Goal: Task Accomplishment & Management: Manage account settings

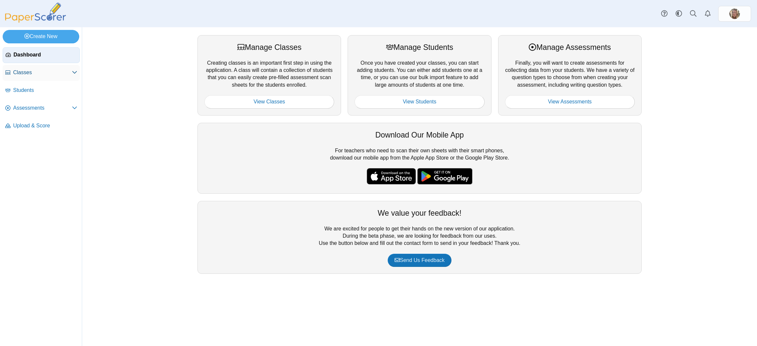
click at [25, 68] on link "Classes" at bounding box center [41, 73] width 77 height 16
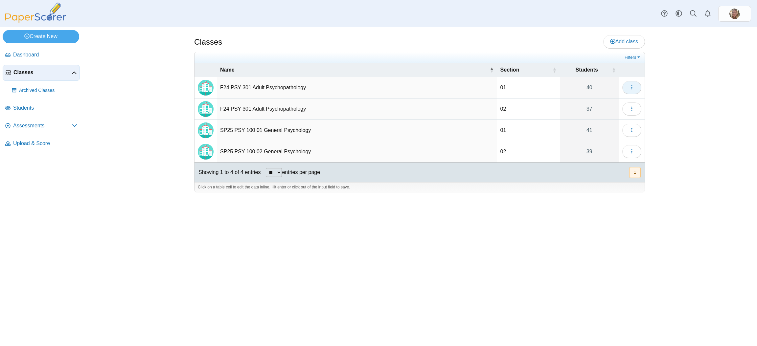
click at [635, 89] on button "button" at bounding box center [632, 87] width 19 height 13
click at [601, 153] on link "Archive" at bounding box center [601, 153] width 79 height 10
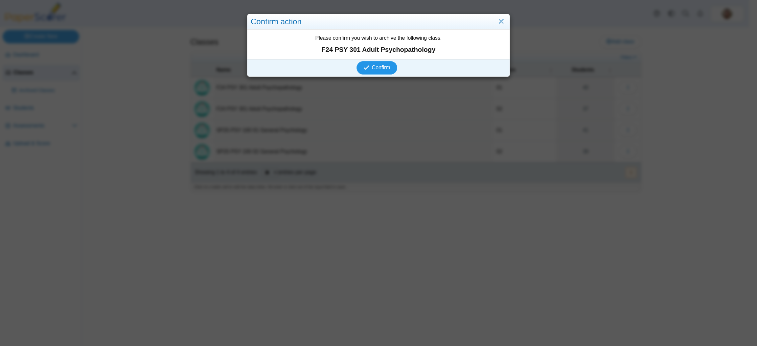
click at [380, 61] on button "Confirm" at bounding box center [377, 67] width 40 height 13
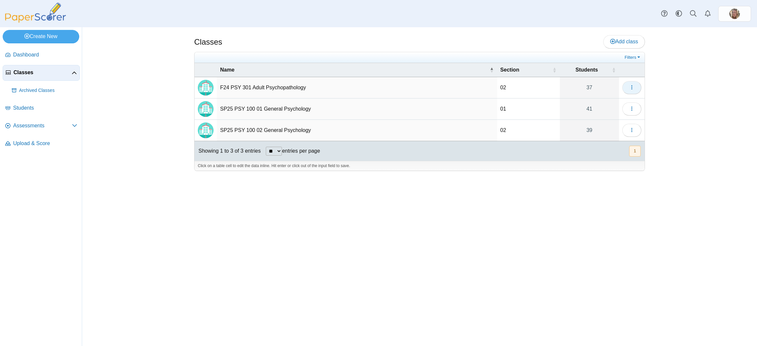
click at [638, 89] on button "button" at bounding box center [632, 87] width 19 height 13
click at [603, 151] on link "Archive" at bounding box center [601, 153] width 79 height 10
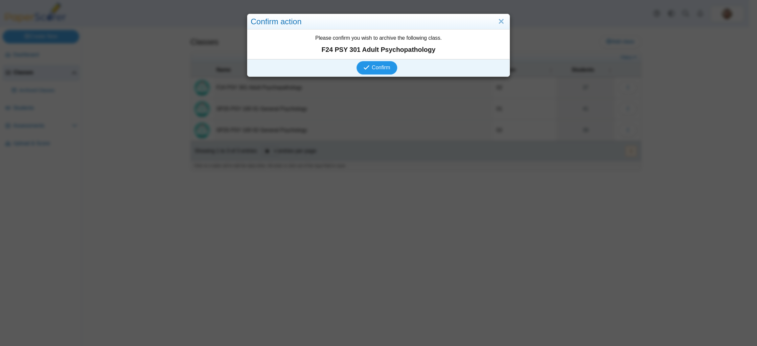
click at [368, 62] on button "Confirm" at bounding box center [377, 67] width 40 height 13
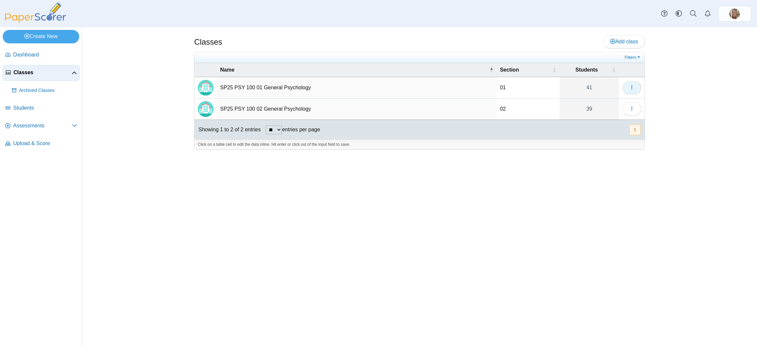
click at [634, 87] on icon "button" at bounding box center [631, 87] width 5 height 5
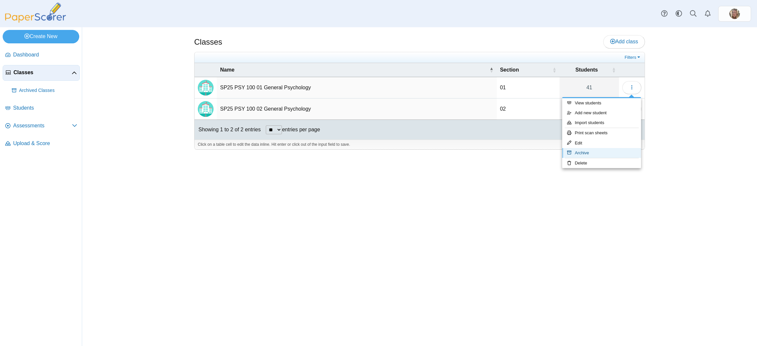
click at [593, 150] on link "Archive" at bounding box center [601, 153] width 79 height 10
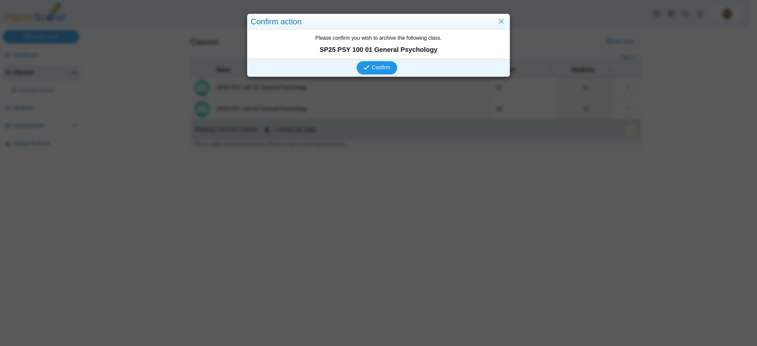
click at [377, 61] on button "Confirm" at bounding box center [377, 67] width 40 height 13
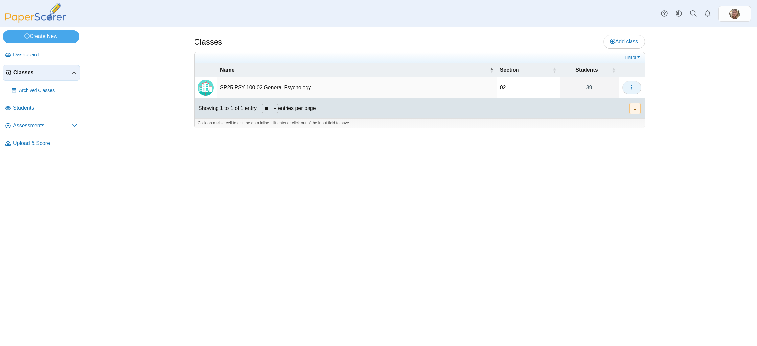
click at [632, 89] on icon "button" at bounding box center [631, 87] width 5 height 5
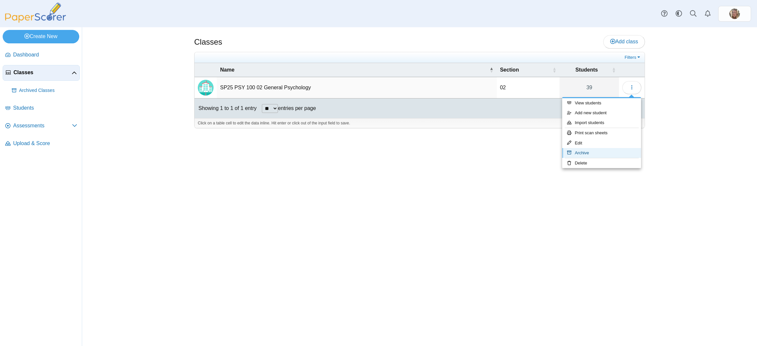
click at [604, 152] on link "Archive" at bounding box center [601, 153] width 79 height 10
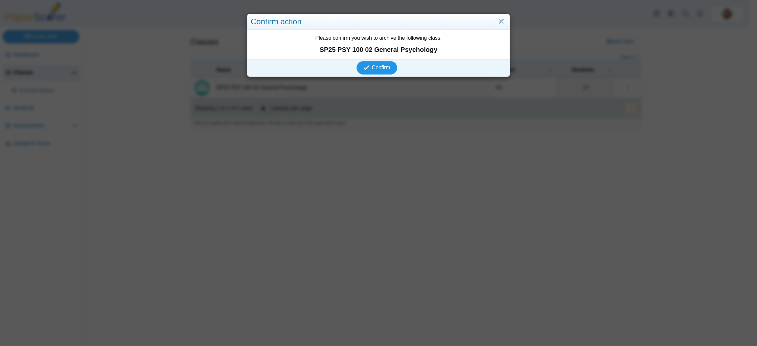
click at [381, 66] on span "Confirm" at bounding box center [381, 68] width 18 height 6
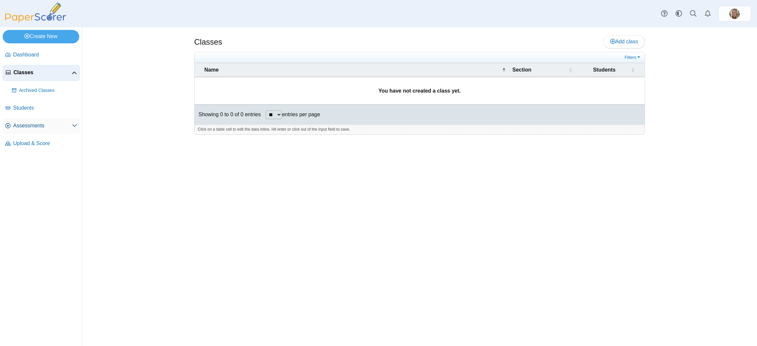
click at [33, 120] on link "Assessments" at bounding box center [41, 126] width 77 height 16
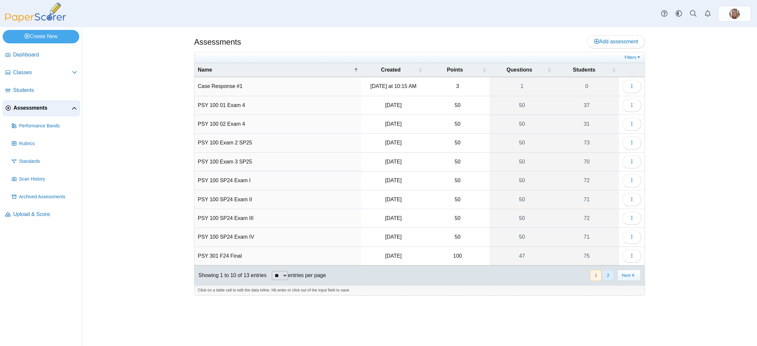
click at [611, 277] on button "2" at bounding box center [608, 275] width 12 height 11
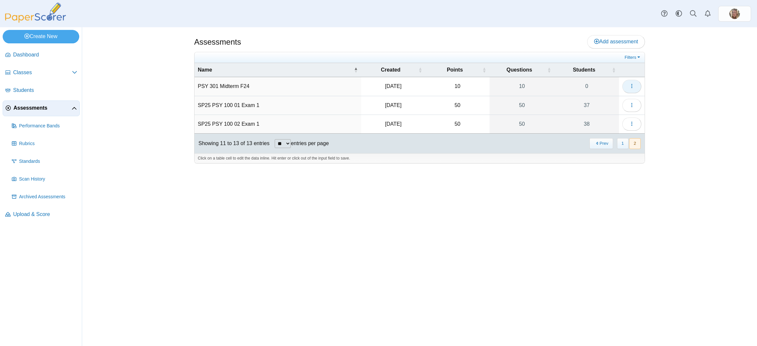
click at [635, 86] on button "button" at bounding box center [632, 86] width 19 height 13
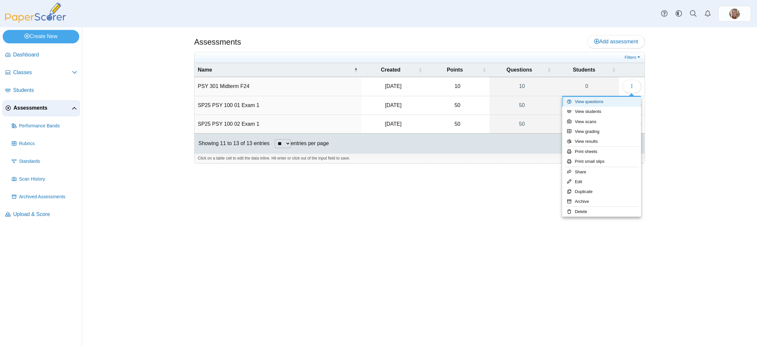
click at [600, 103] on link "View questions" at bounding box center [601, 102] width 79 height 10
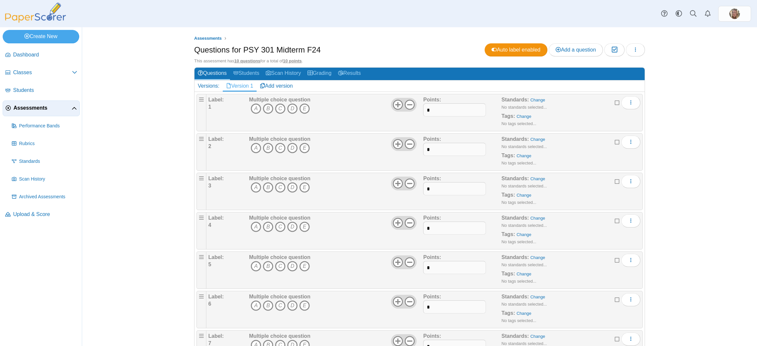
click at [20, 110] on span "Assessments" at bounding box center [42, 108] width 58 height 7
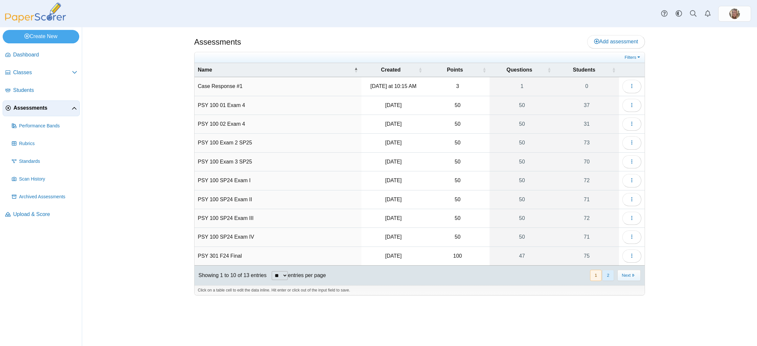
click at [607, 276] on button "2" at bounding box center [608, 275] width 12 height 11
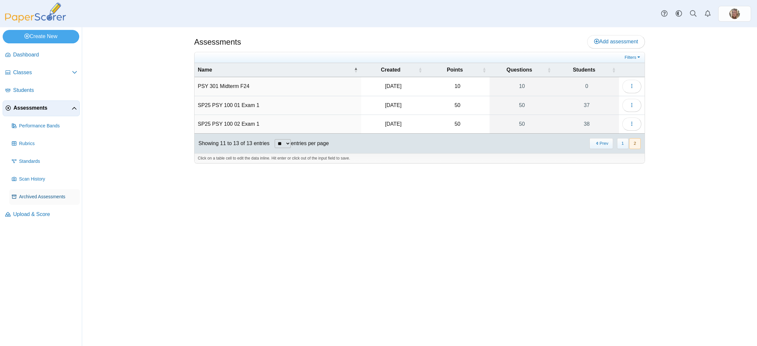
click at [50, 195] on span "Archived Assessments" at bounding box center [48, 197] width 58 height 7
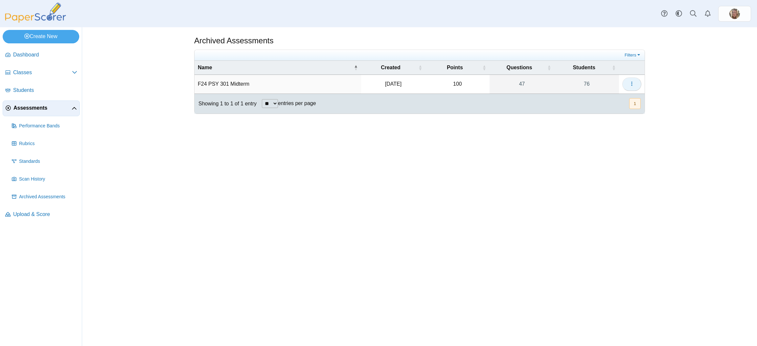
click at [632, 84] on icon "button" at bounding box center [631, 83] width 5 height 5
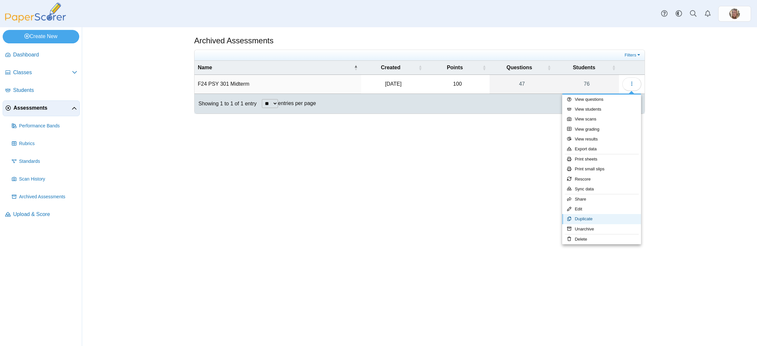
click at [583, 219] on link "Duplicate" at bounding box center [601, 219] width 79 height 10
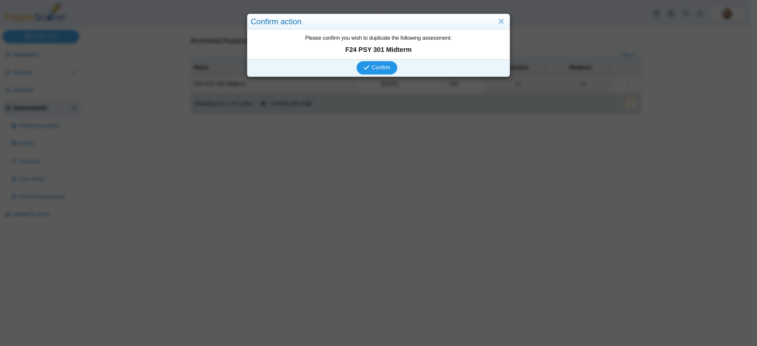
click at [373, 65] on span "Confirm" at bounding box center [381, 68] width 18 height 6
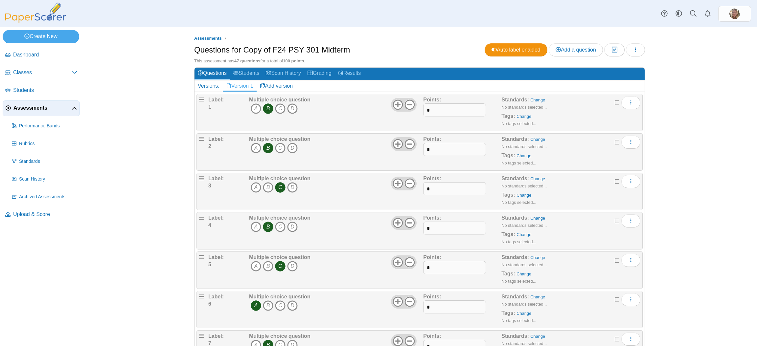
click at [251, 49] on h1 "Questions for Copy of F24 PSY 301 Midterm" at bounding box center [272, 49] width 156 height 11
click at [633, 52] on icon "button" at bounding box center [635, 49] width 5 height 5
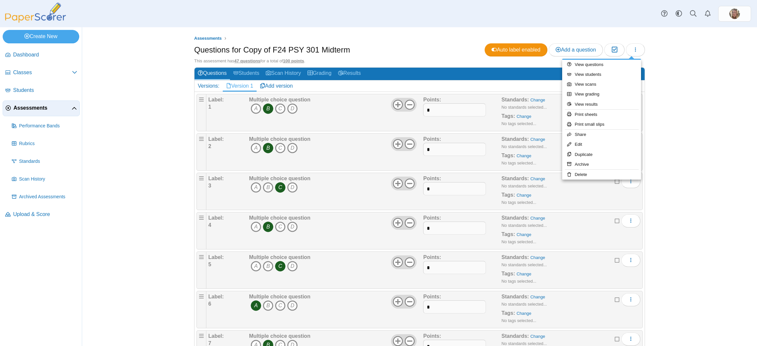
click at [287, 47] on h1 "Questions for Copy of F24 PSY 301 Midterm" at bounding box center [272, 49] width 156 height 11
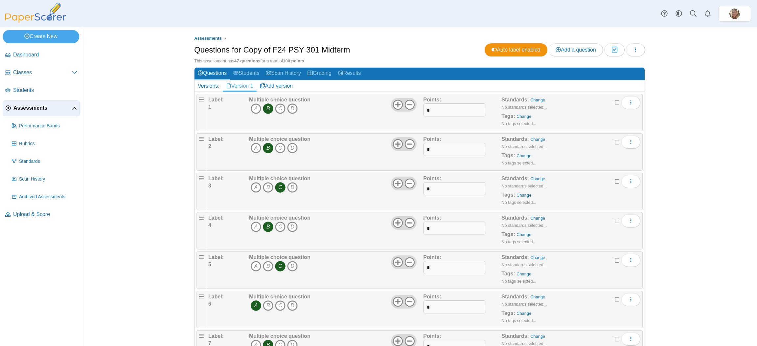
click at [287, 47] on h1 "Questions for Copy of F24 PSY 301 Midterm" at bounding box center [272, 49] width 156 height 11
click at [203, 38] on span "Assessments" at bounding box center [208, 38] width 28 height 5
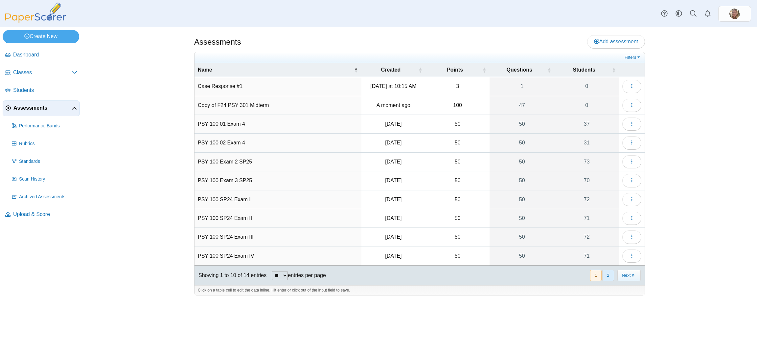
click at [609, 281] on button "2" at bounding box center [608, 275] width 12 height 11
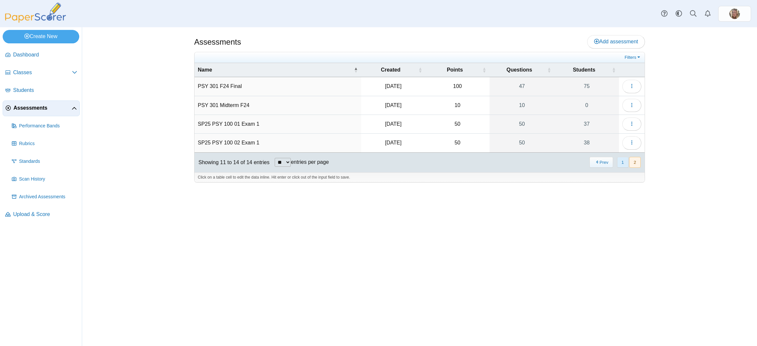
click at [625, 165] on button "1" at bounding box center [623, 162] width 12 height 11
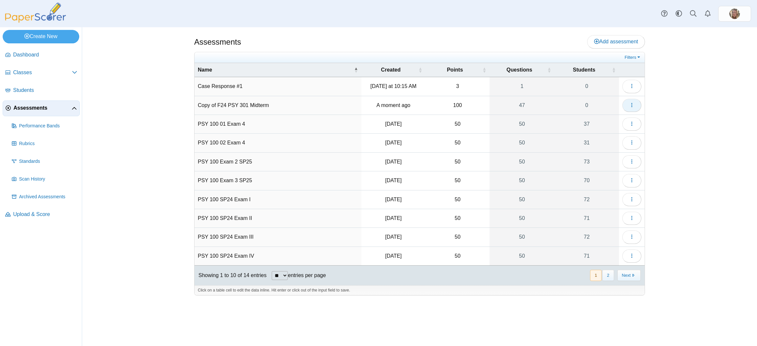
click at [631, 101] on button "button" at bounding box center [632, 105] width 19 height 13
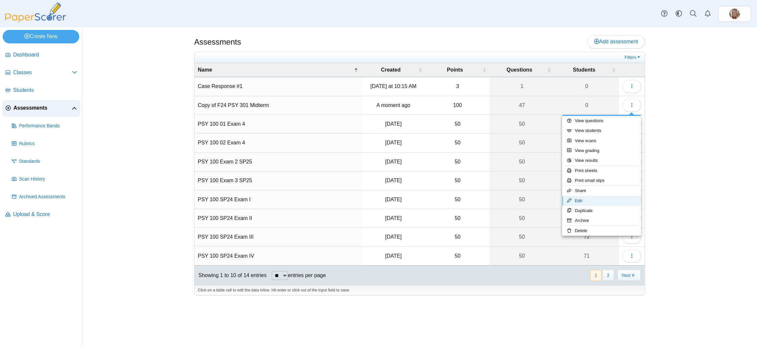
click at [589, 198] on link "Edit" at bounding box center [601, 201] width 79 height 10
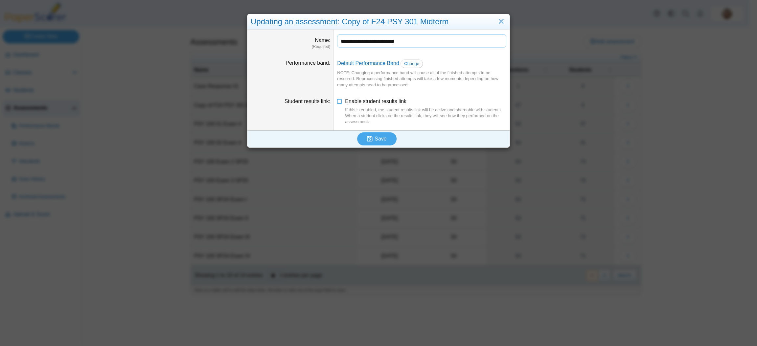
drag, startPoint x: 365, startPoint y: 41, endPoint x: 327, endPoint y: 40, distance: 37.5
click at [327, 40] on dl "**********" at bounding box center [379, 42] width 262 height 25
drag, startPoint x: 398, startPoint y: 41, endPoint x: 368, endPoint y: 41, distance: 29.6
click at [368, 41] on input "**********" at bounding box center [421, 41] width 169 height 13
type input "**********"
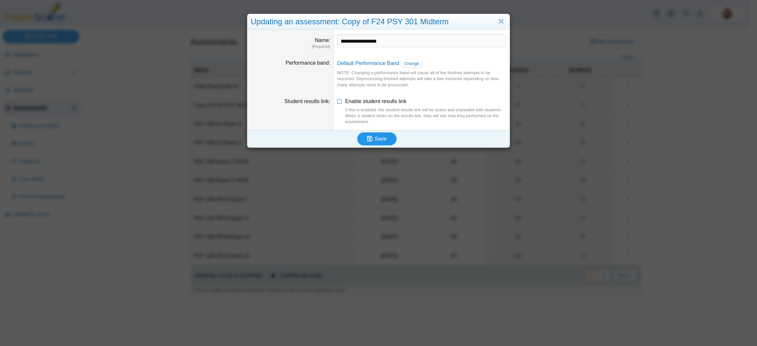
click at [375, 141] on span "Save" at bounding box center [381, 139] width 12 height 6
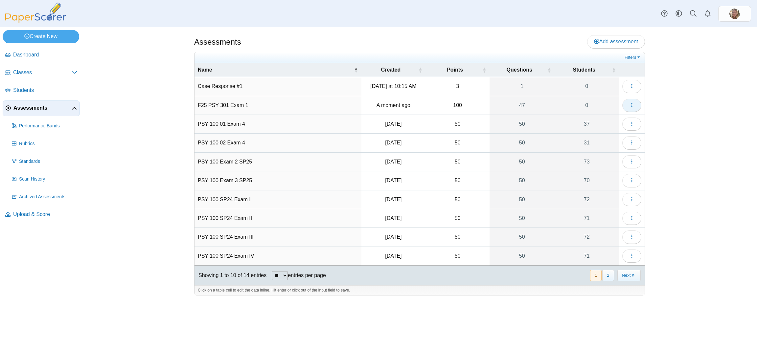
click at [633, 106] on icon "button" at bounding box center [631, 105] width 5 height 5
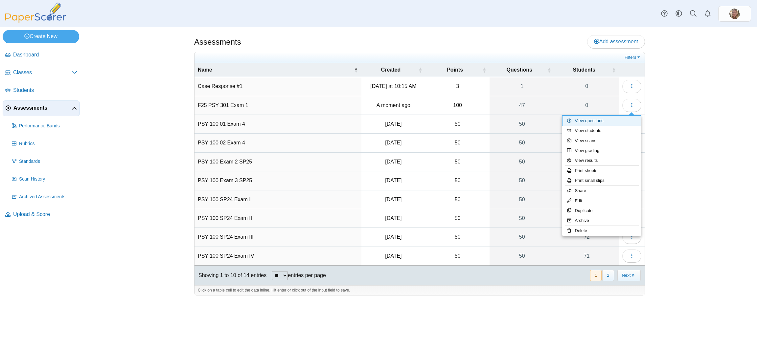
click at [594, 120] on link "View questions" at bounding box center [601, 121] width 79 height 10
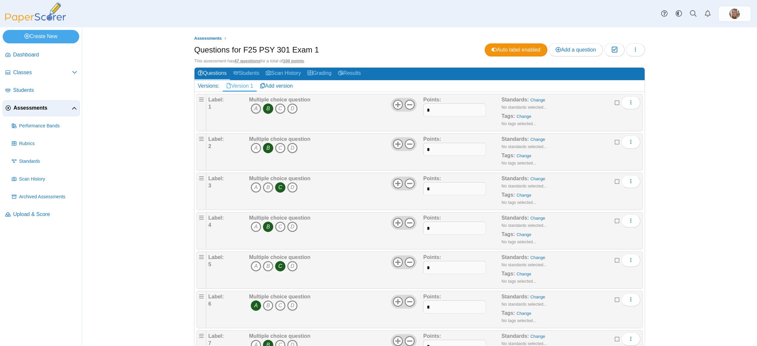
click at [254, 106] on icon "A" at bounding box center [256, 109] width 11 height 11
click at [264, 106] on icon "B" at bounding box center [268, 109] width 11 height 11
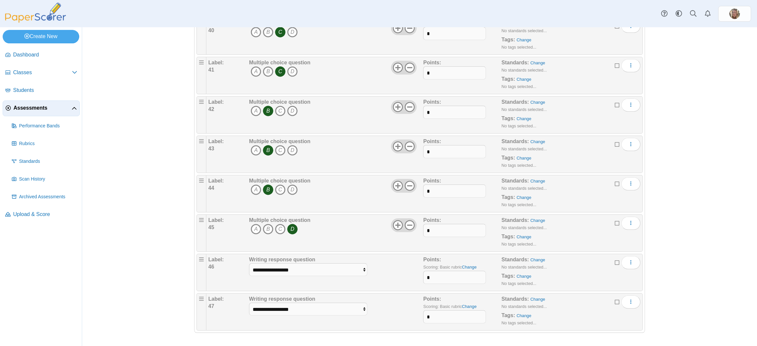
scroll to position [1620, 0]
click at [628, 264] on icon "More options" at bounding box center [630, 262] width 5 height 5
click at [592, 287] on link "Duplicate" at bounding box center [597, 289] width 79 height 10
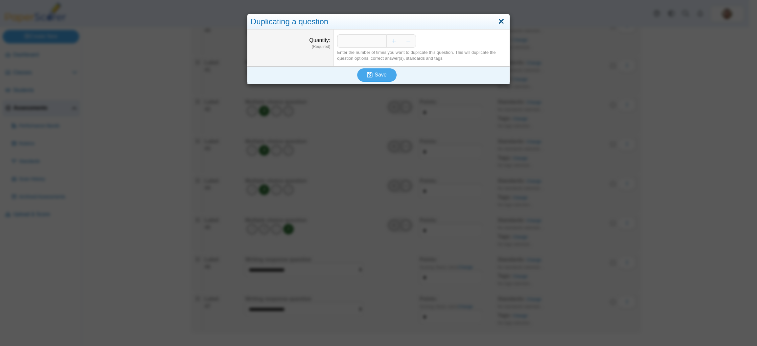
click at [499, 20] on link "Close" at bounding box center [501, 21] width 10 height 11
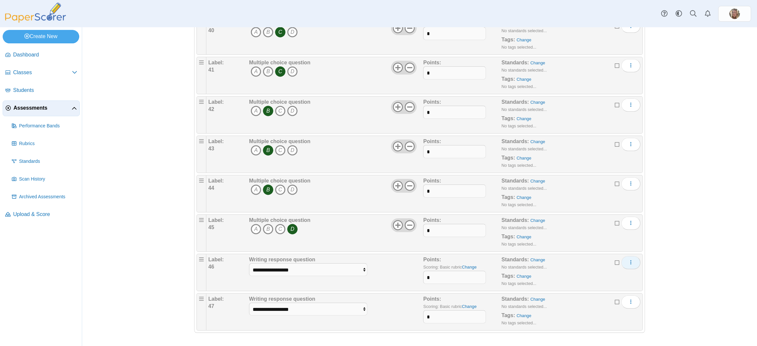
click at [628, 260] on icon "More options" at bounding box center [630, 262] width 5 height 5
click at [568, 298] on icon at bounding box center [567, 298] width 8 height 4
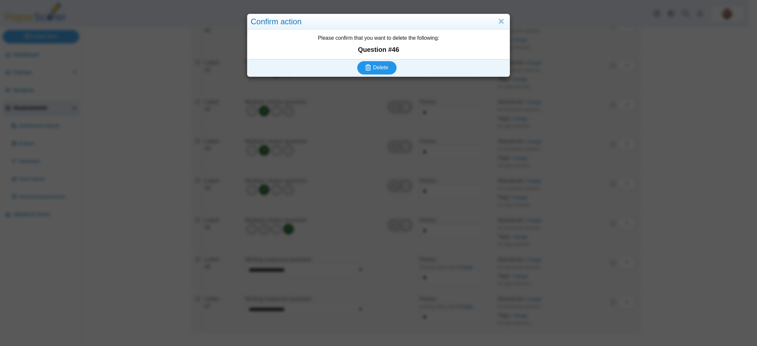
click at [381, 70] on span "Delete" at bounding box center [380, 68] width 15 height 6
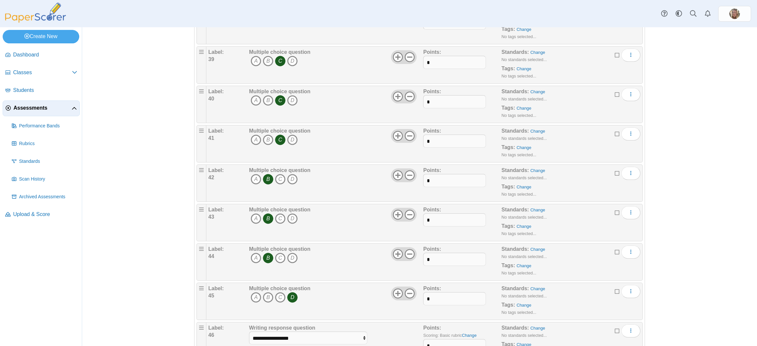
scroll to position [1580, 0]
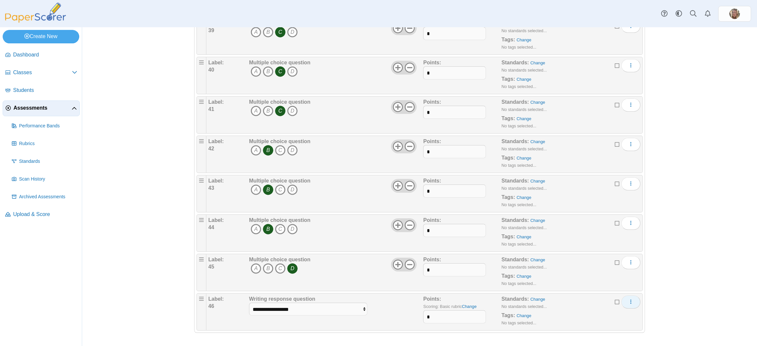
click at [630, 304] on button "More options" at bounding box center [631, 302] width 19 height 13
click at [583, 336] on link "Delete" at bounding box center [597, 338] width 79 height 10
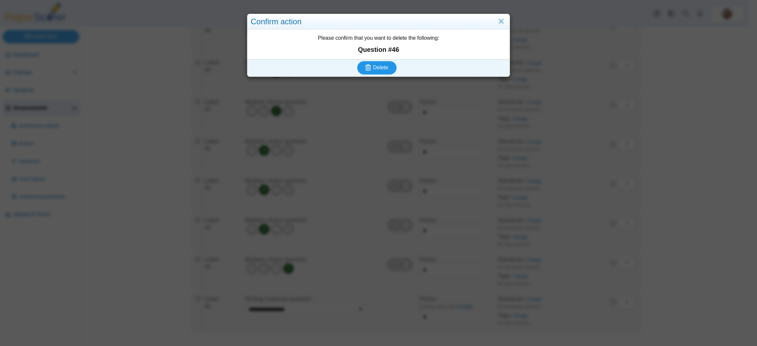
click at [381, 70] on span "Delete" at bounding box center [380, 68] width 15 height 6
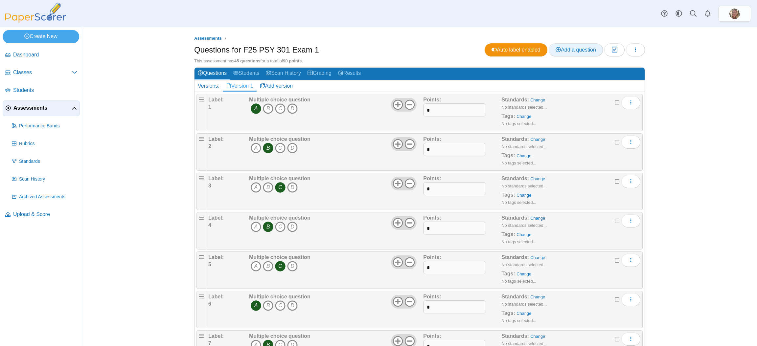
click at [578, 51] on span "Add a question" at bounding box center [576, 50] width 40 height 6
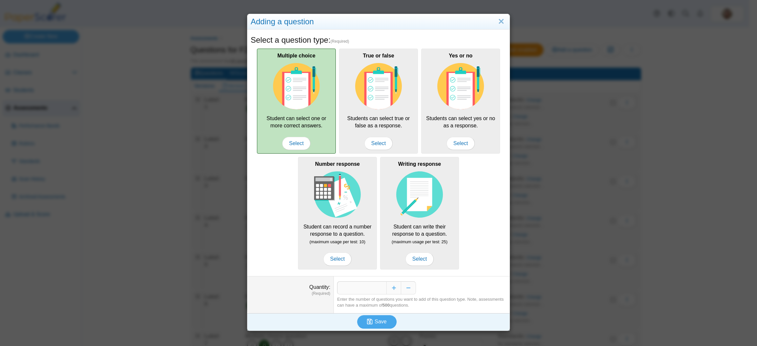
click at [299, 124] on div "Multiple choice Student can select one or more correct answers. Select" at bounding box center [296, 101] width 79 height 105
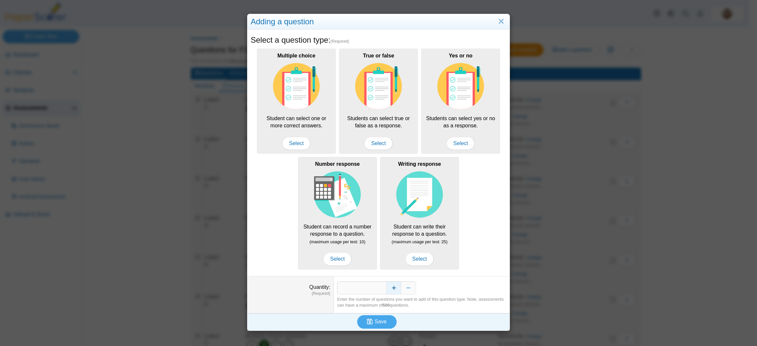
click at [388, 292] on button "Increase" at bounding box center [394, 288] width 15 height 13
type input "*"
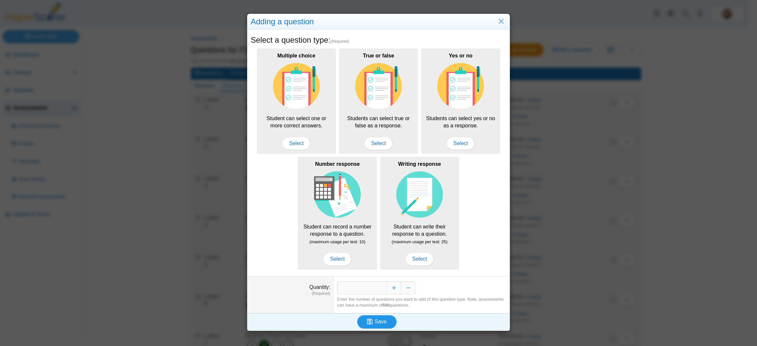
click at [375, 321] on span "Save" at bounding box center [381, 322] width 12 height 6
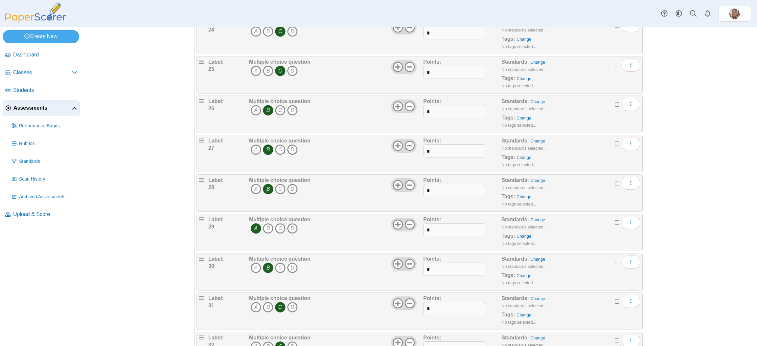
scroll to position [1738, 0]
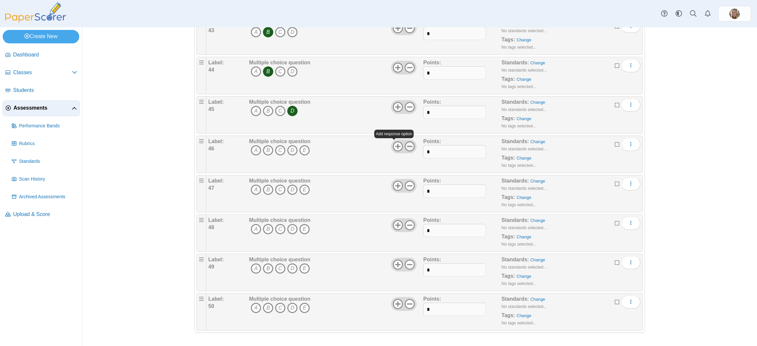
click at [407, 145] on icon at bounding box center [410, 146] width 11 height 11
click at [407, 184] on icon at bounding box center [410, 186] width 11 height 11
click at [409, 227] on icon at bounding box center [410, 225] width 11 height 11
click at [407, 267] on icon at bounding box center [410, 265] width 11 height 11
click at [408, 303] on icon at bounding box center [410, 304] width 11 height 11
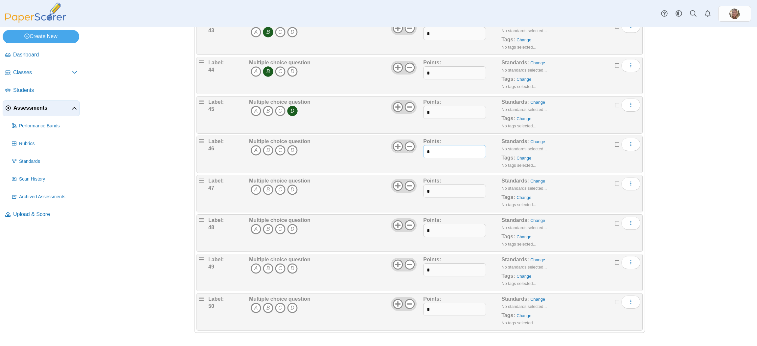
drag, startPoint x: 437, startPoint y: 153, endPoint x: 419, endPoint y: 153, distance: 17.1
click at [419, 153] on div "Label: 46 Multiple choice question A B C D *" at bounding box center [424, 154] width 432 height 33
type input "*"
drag, startPoint x: 426, startPoint y: 191, endPoint x: 420, endPoint y: 192, distance: 6.1
click at [423, 192] on input "*" at bounding box center [454, 191] width 62 height 13
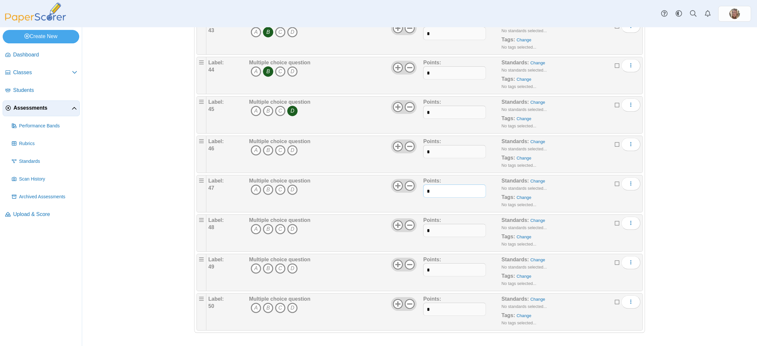
type input "*"
click at [419, 230] on div "Label: 48 Multiple choice question A B C D *" at bounding box center [424, 233] width 432 height 33
type input "*"
drag, startPoint x: 427, startPoint y: 272, endPoint x: 422, endPoint y: 272, distance: 5.6
click at [423, 272] on input "*" at bounding box center [454, 270] width 62 height 13
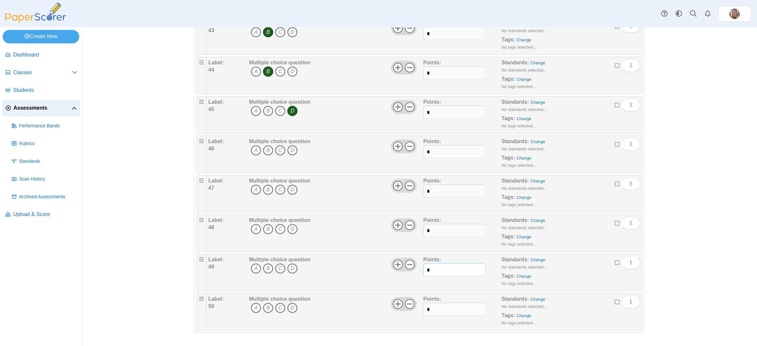
type input "*"
drag, startPoint x: 426, startPoint y: 312, endPoint x: 419, endPoint y: 311, distance: 7.3
click at [419, 311] on div "Label: 50 Multiple choice question A B C D *" at bounding box center [424, 312] width 432 height 33
type input "*"
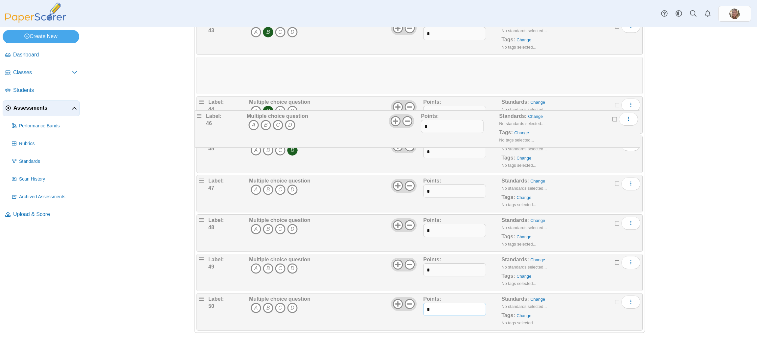
drag, startPoint x: 198, startPoint y: 145, endPoint x: 199, endPoint y: 120, distance: 24.7
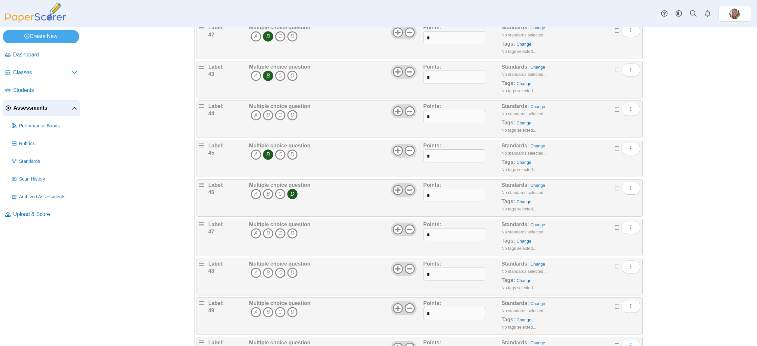
scroll to position [1681, 0]
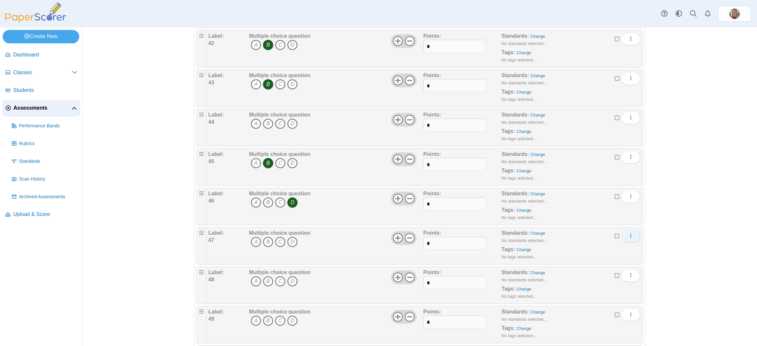
click at [630, 240] on button "More options" at bounding box center [631, 236] width 19 height 13
click at [595, 256] on link "Edit" at bounding box center [597, 257] width 79 height 10
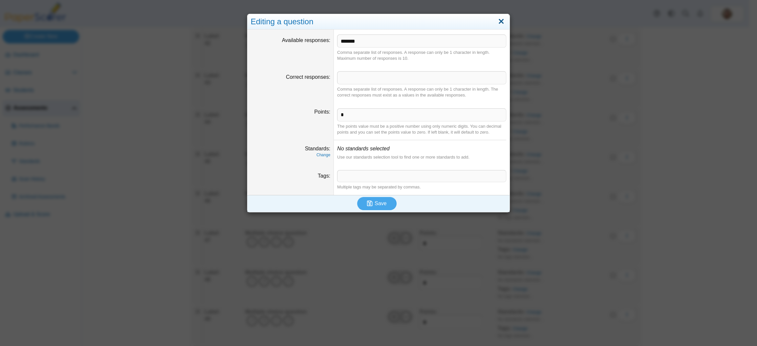
click at [496, 21] on link "Close" at bounding box center [501, 21] width 10 height 11
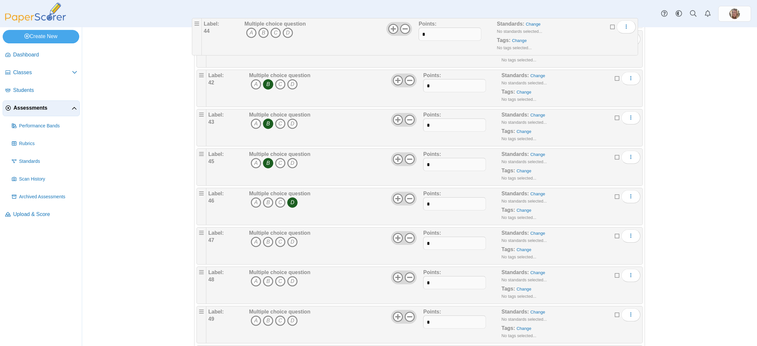
drag, startPoint x: 198, startPoint y: 120, endPoint x: 195, endPoint y: 19, distance: 101.3
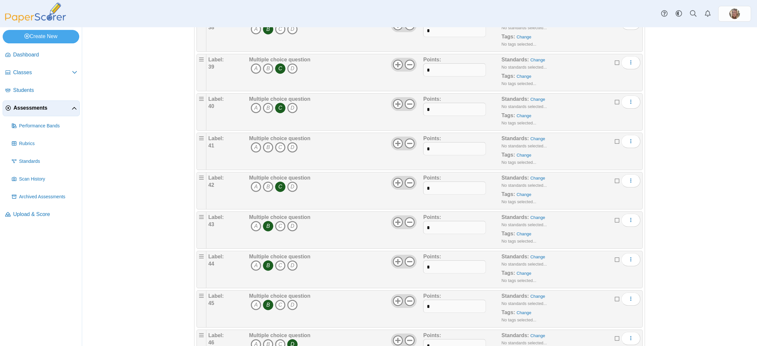
scroll to position [1533, 0]
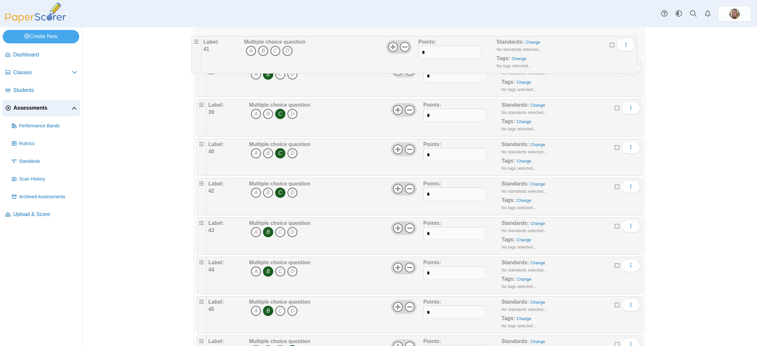
drag, startPoint x: 198, startPoint y: 149, endPoint x: 194, endPoint y: 35, distance: 114.1
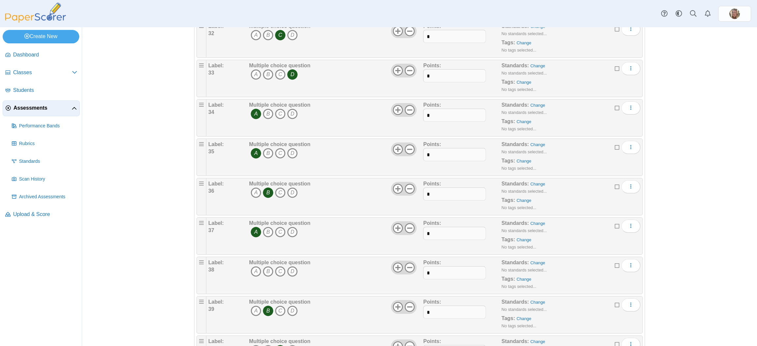
scroll to position [1295, 0]
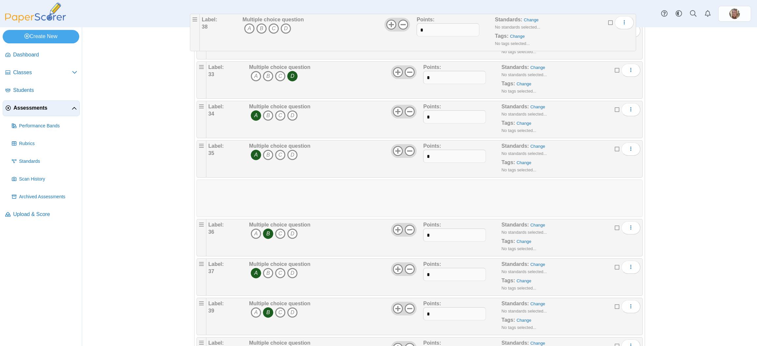
drag, startPoint x: 195, startPoint y: 268, endPoint x: 190, endPoint y: 15, distance: 252.5
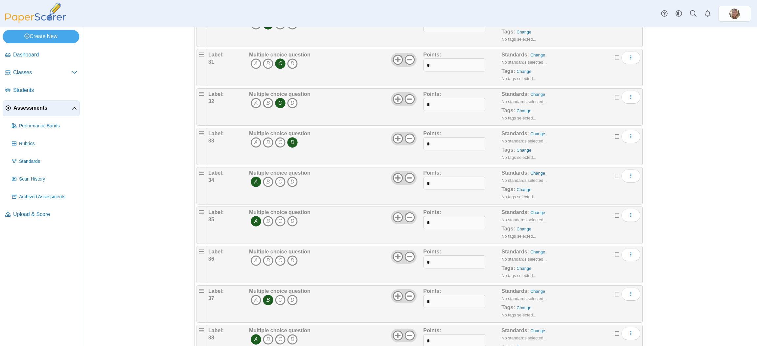
scroll to position [1221, 0]
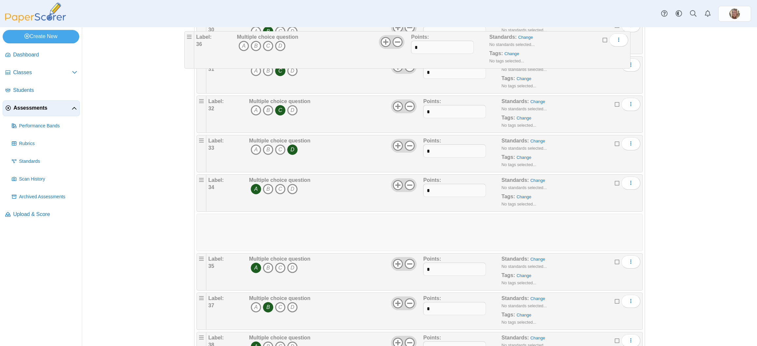
drag, startPoint x: 197, startPoint y: 266, endPoint x: 188, endPoint y: 38, distance: 228.3
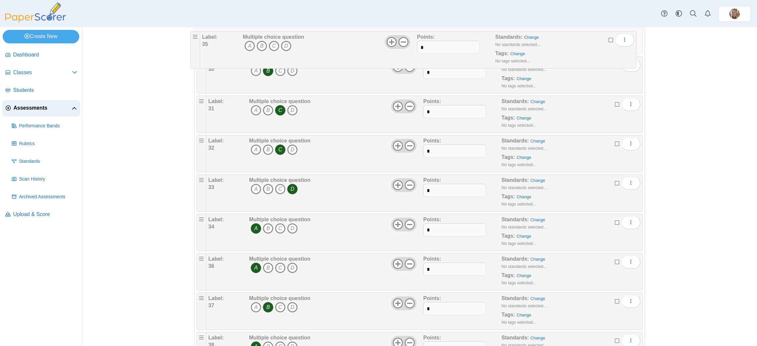
drag, startPoint x: 197, startPoint y: 230, endPoint x: 195, endPoint y: 41, distance: 189.0
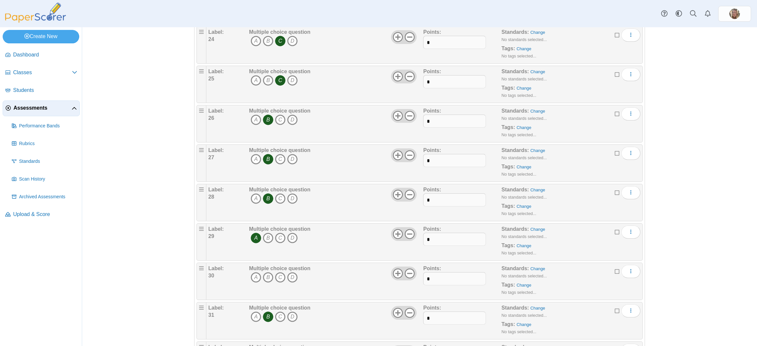
scroll to position [975, 0]
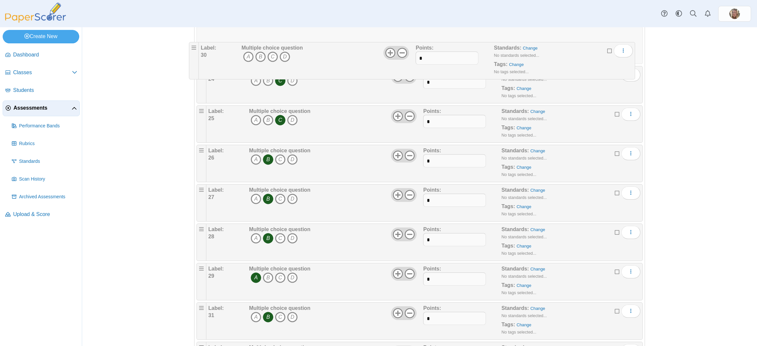
drag, startPoint x: 196, startPoint y: 275, endPoint x: 190, endPoint y: 45, distance: 229.8
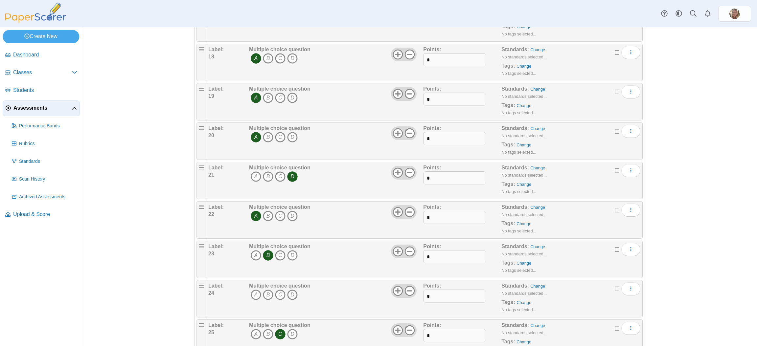
scroll to position [711, 0]
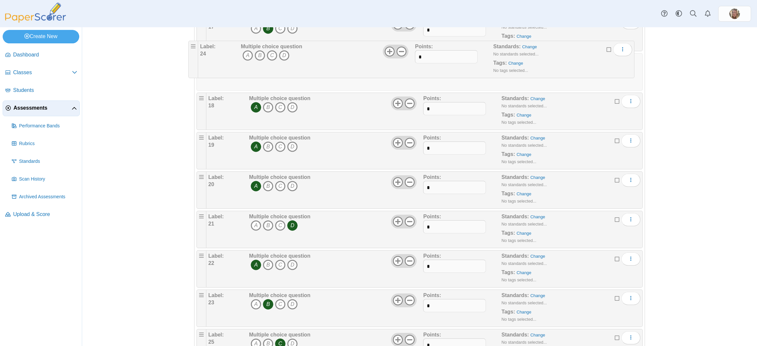
drag, startPoint x: 198, startPoint y: 299, endPoint x: 191, endPoint y: 43, distance: 256.8
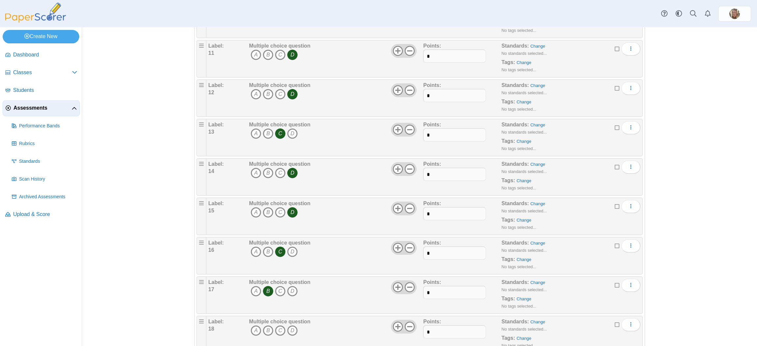
scroll to position [432, 0]
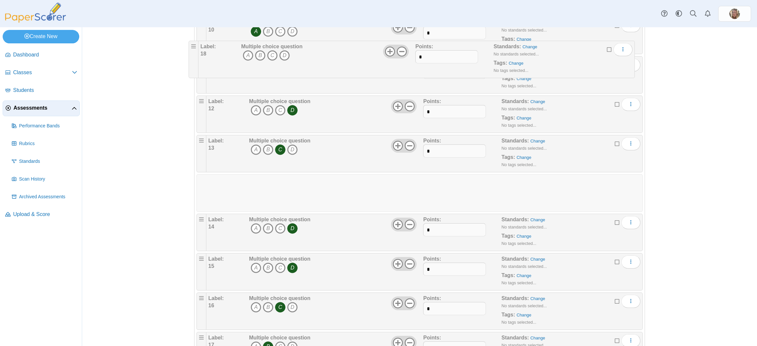
drag, startPoint x: 198, startPoint y: 339, endPoint x: 191, endPoint y: 40, distance: 298.2
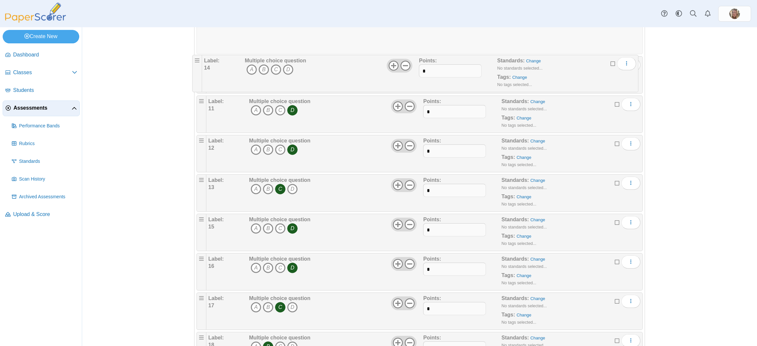
drag, startPoint x: 198, startPoint y: 180, endPoint x: 195, endPoint y: 55, distance: 125.9
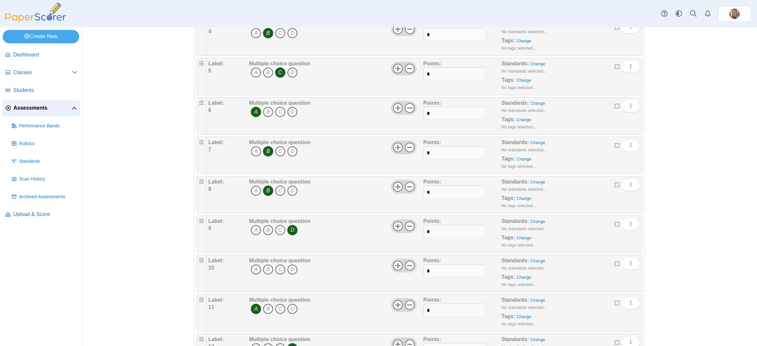
scroll to position [194, 0]
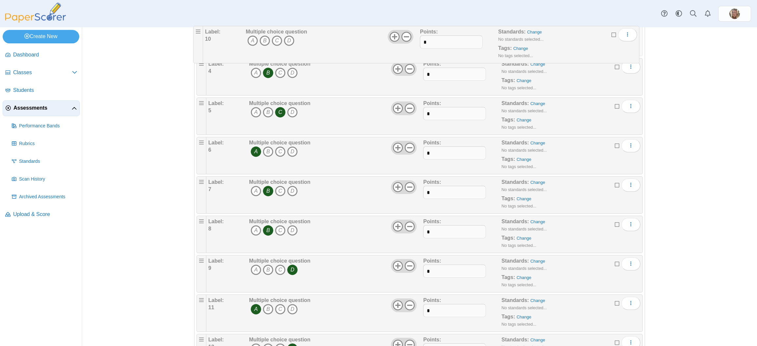
drag, startPoint x: 199, startPoint y: 266, endPoint x: 199, endPoint y: 34, distance: 232.1
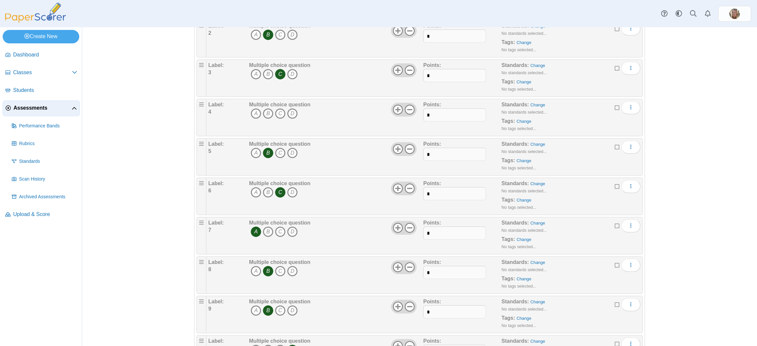
scroll to position [87, 0]
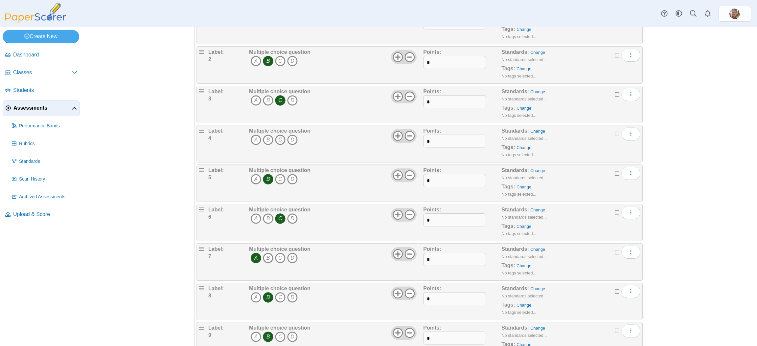
click at [277, 139] on icon "C" at bounding box center [280, 140] width 11 height 11
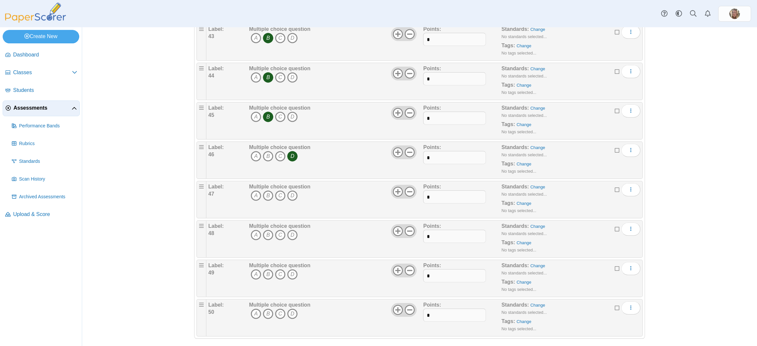
scroll to position [1738, 0]
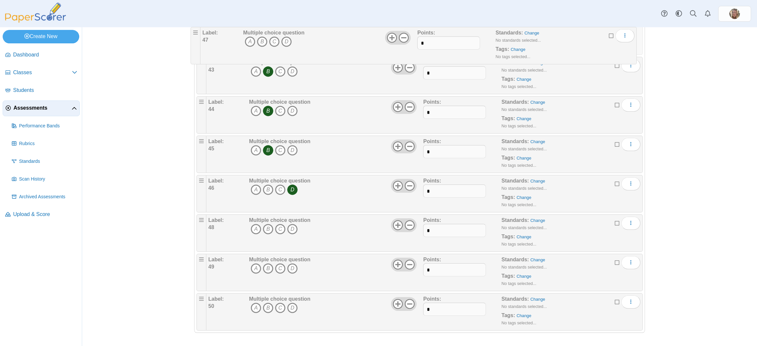
drag, startPoint x: 199, startPoint y: 190, endPoint x: 196, endPoint y: 40, distance: 150.2
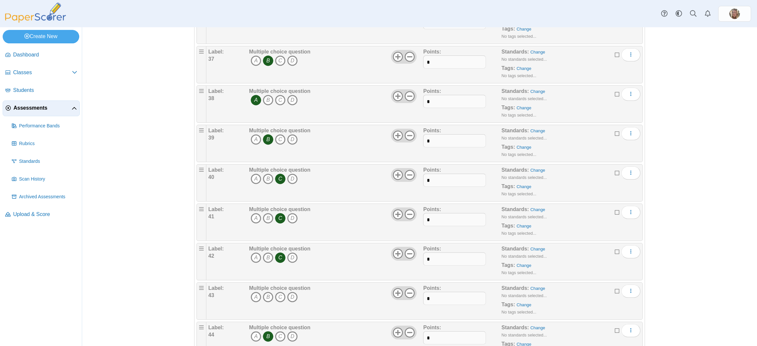
scroll to position [1468, 0]
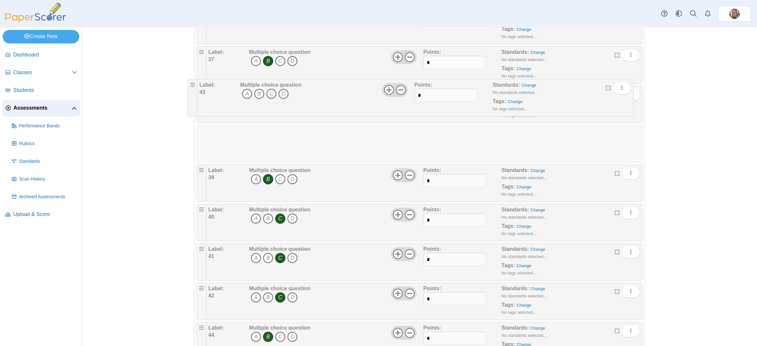
drag, startPoint x: 196, startPoint y: 295, endPoint x: 189, endPoint y: 82, distance: 213.4
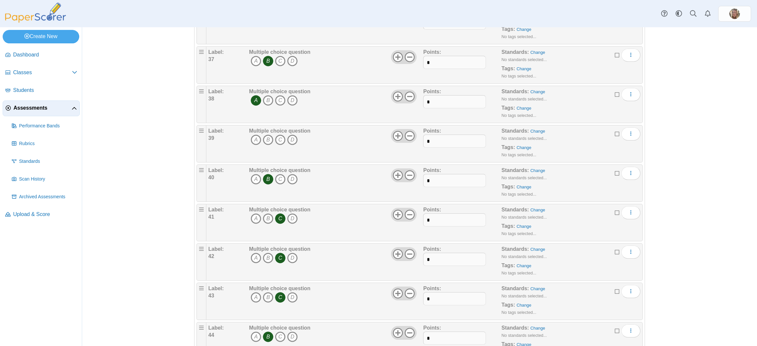
click at [226, 134] on div "Label: 39" at bounding box center [227, 144] width 39 height 33
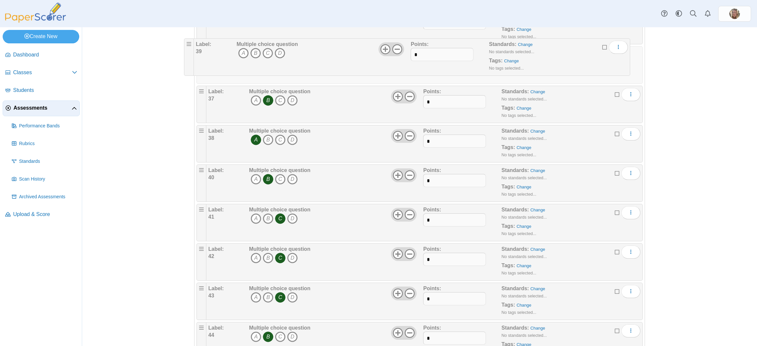
drag, startPoint x: 198, startPoint y: 144, endPoint x: 189, endPoint y: 50, distance: 94.1
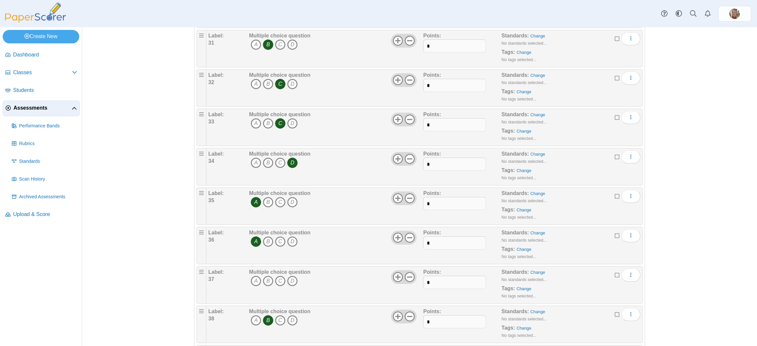
scroll to position [1237, 0]
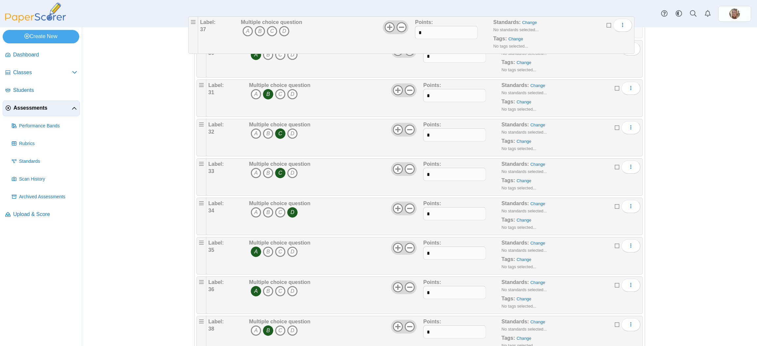
drag, startPoint x: 196, startPoint y: 292, endPoint x: 191, endPoint y: 25, distance: 266.9
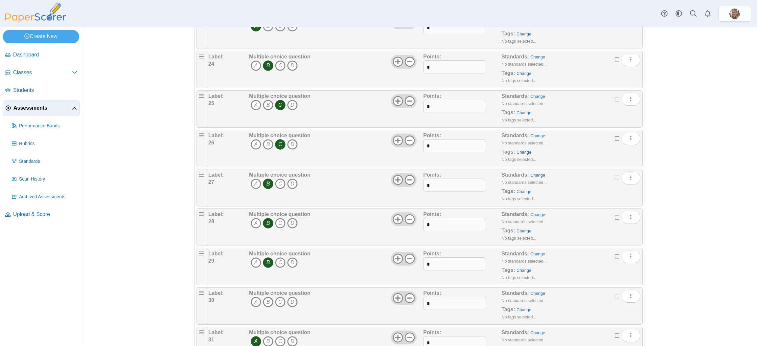
scroll to position [950, 0]
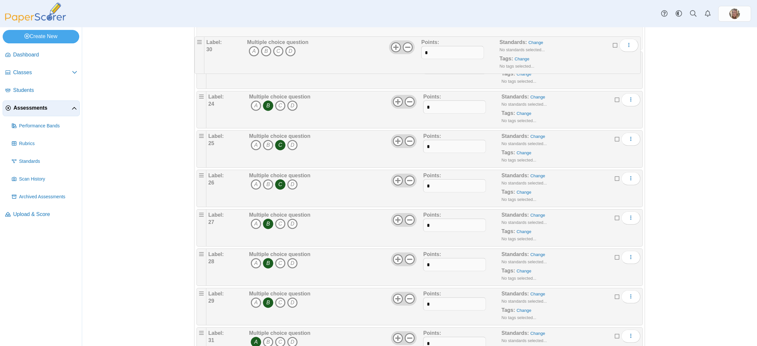
drag, startPoint x: 196, startPoint y: 210, endPoint x: 198, endPoint y: 35, distance: 175.5
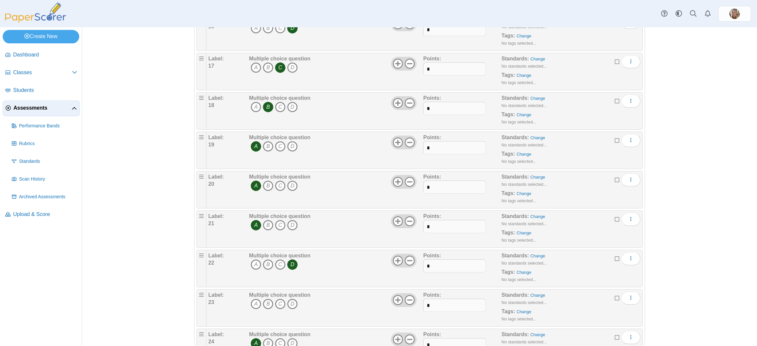
scroll to position [670, 0]
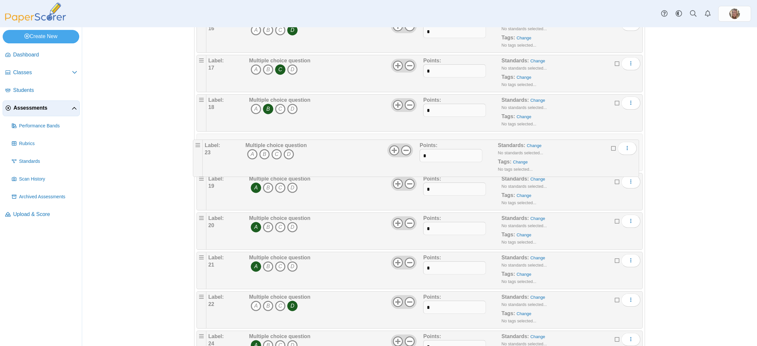
drag, startPoint x: 196, startPoint y: 301, endPoint x: 194, endPoint y: 141, distance: 159.4
click at [265, 153] on icon "B" at bounding box center [268, 148] width 11 height 11
click at [292, 151] on icon "D" at bounding box center [292, 148] width 11 height 11
click at [265, 152] on icon "B" at bounding box center [268, 148] width 11 height 11
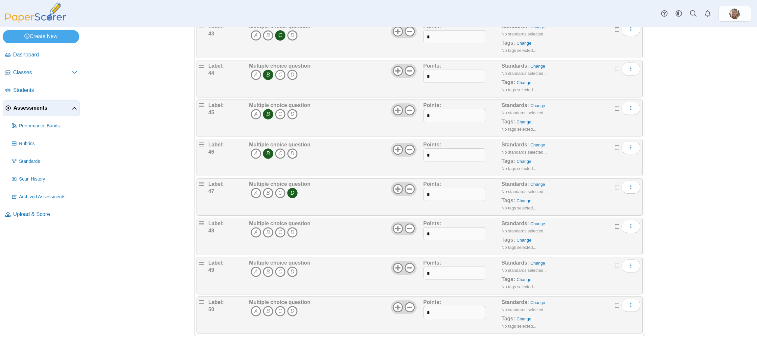
scroll to position [1738, 0]
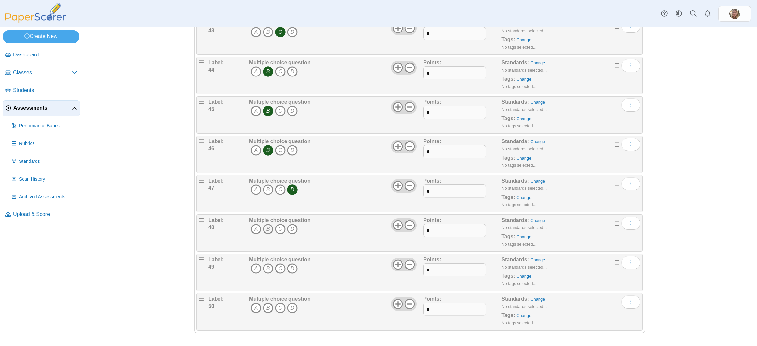
click at [267, 228] on icon "B" at bounding box center [268, 229] width 11 height 11
click at [252, 267] on icon "A" at bounding box center [256, 269] width 11 height 11
click at [252, 310] on icon "A" at bounding box center [256, 308] width 11 height 11
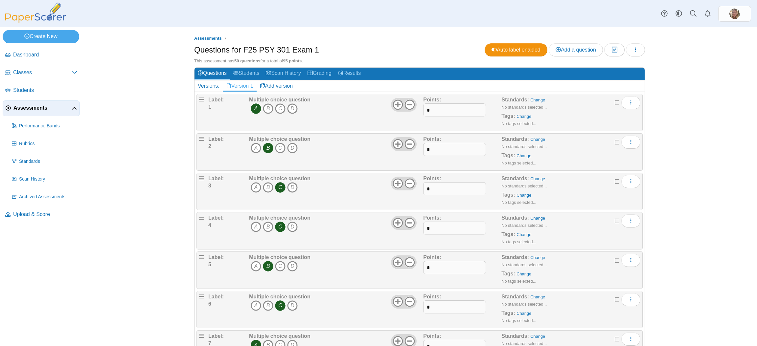
click at [32, 106] on span "Assessments" at bounding box center [42, 108] width 58 height 7
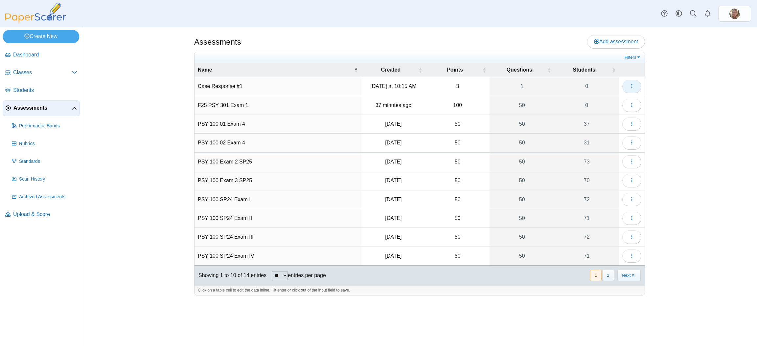
click at [634, 83] on button "button" at bounding box center [632, 86] width 19 height 13
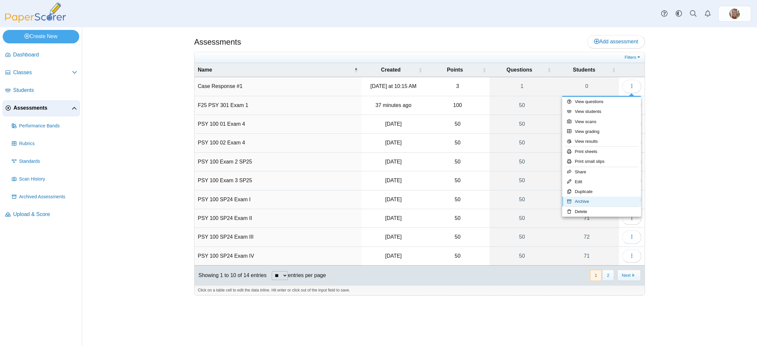
click at [587, 202] on link "Archive" at bounding box center [601, 202] width 79 height 10
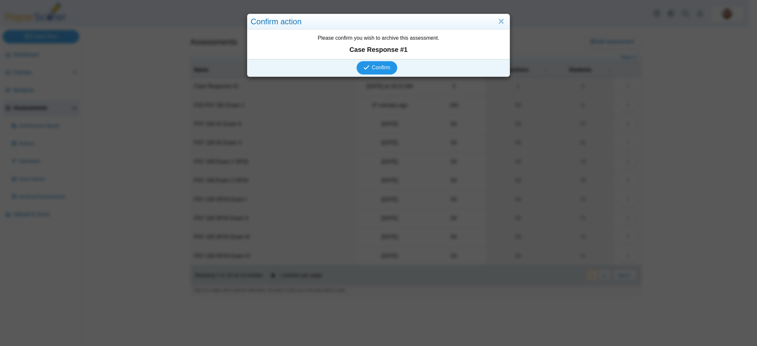
click at [372, 70] on span "Confirm" at bounding box center [381, 68] width 18 height 6
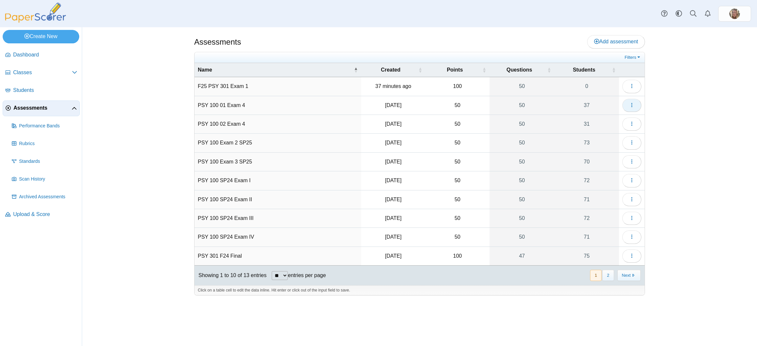
click at [632, 108] on span "button" at bounding box center [631, 106] width 5 height 6
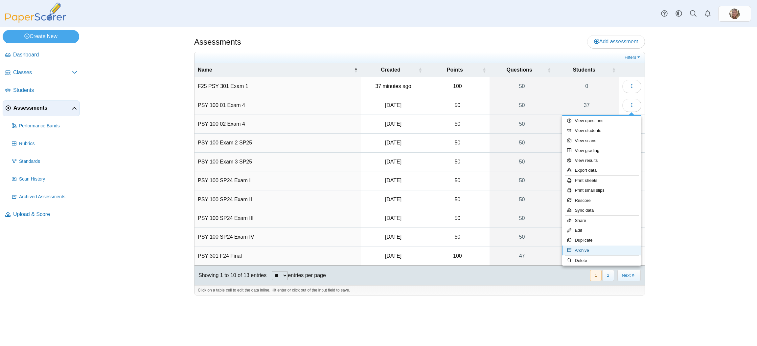
click at [585, 250] on link "Archive" at bounding box center [601, 251] width 79 height 10
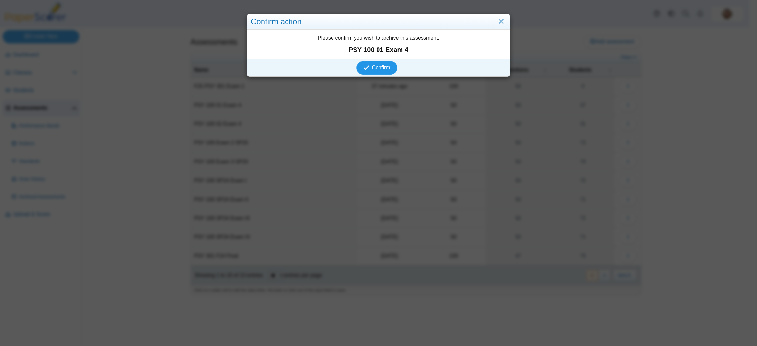
click at [381, 69] on span "Confirm" at bounding box center [381, 68] width 18 height 6
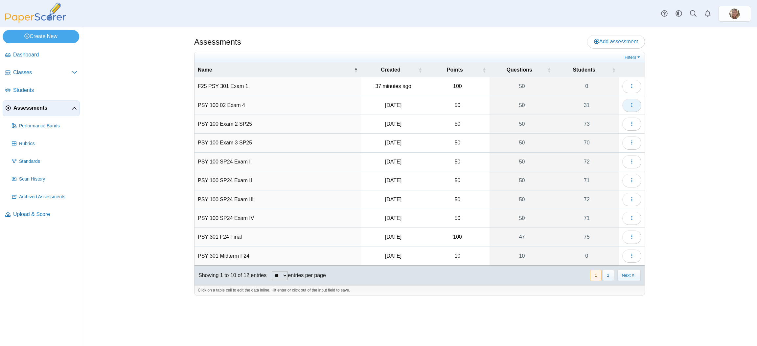
click at [632, 104] on use "button" at bounding box center [631, 105] width 1 height 4
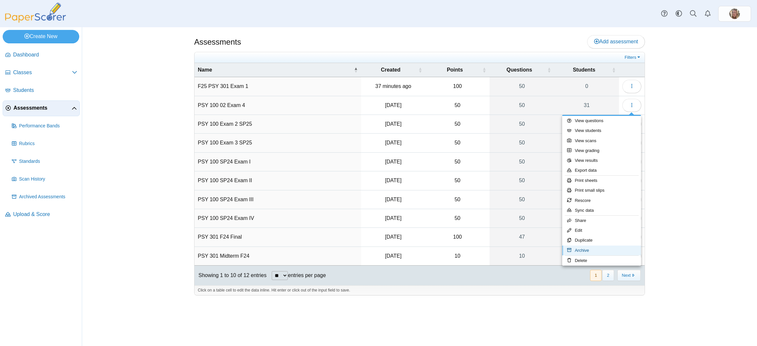
click at [583, 248] on link "Archive" at bounding box center [601, 251] width 79 height 10
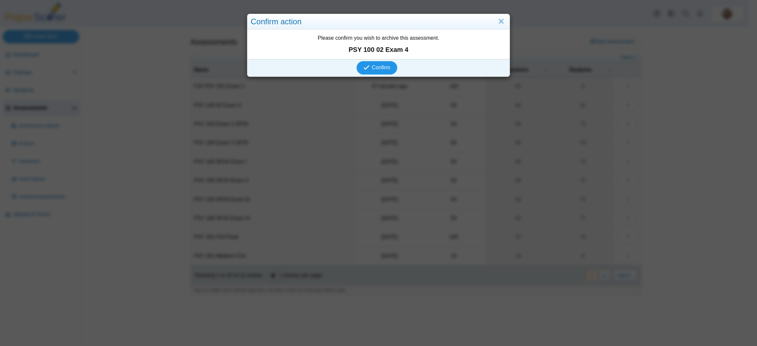
click at [372, 66] on span "Confirm" at bounding box center [381, 68] width 18 height 6
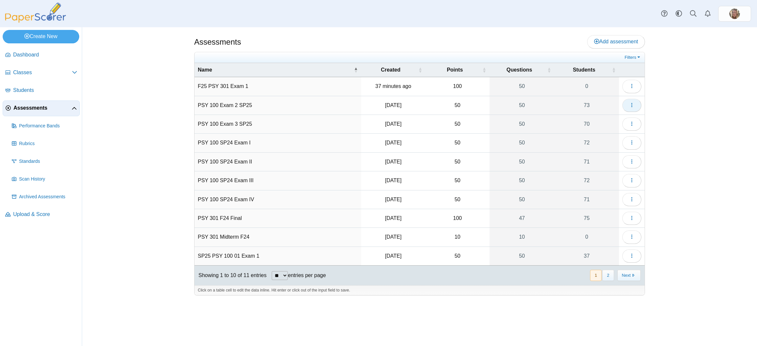
click at [635, 106] on button "button" at bounding box center [632, 105] width 19 height 13
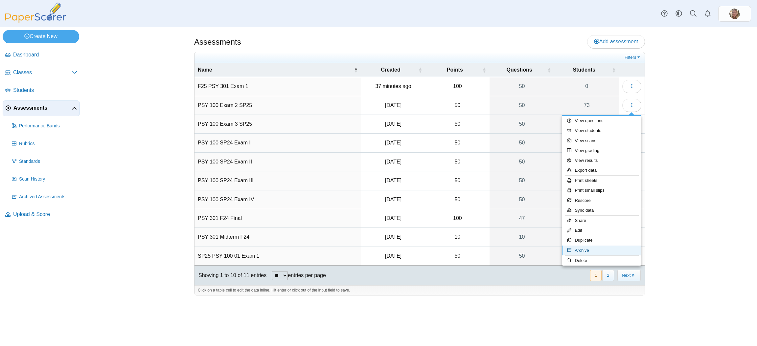
click at [594, 249] on link "Archive" at bounding box center [601, 251] width 79 height 10
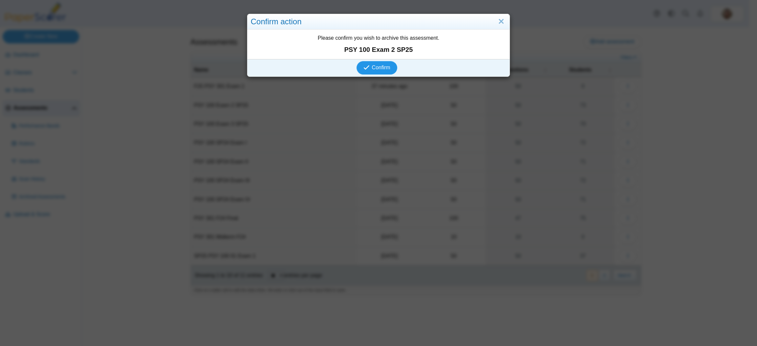
click at [380, 66] on span "Confirm" at bounding box center [381, 68] width 18 height 6
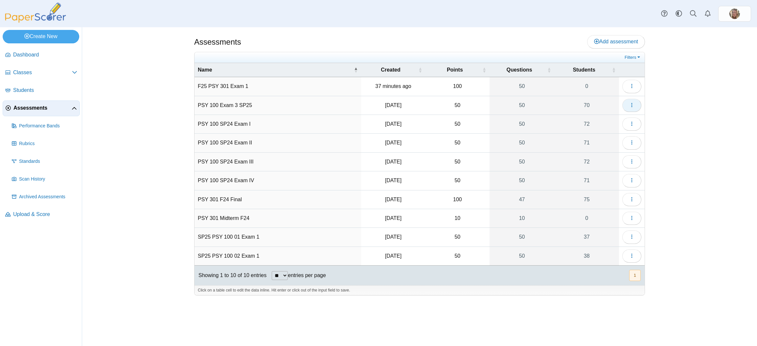
click at [628, 105] on button "button" at bounding box center [632, 105] width 19 height 13
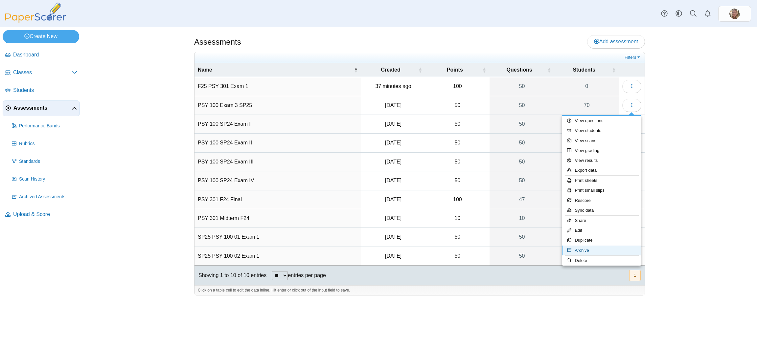
click at [596, 252] on link "Archive" at bounding box center [601, 251] width 79 height 10
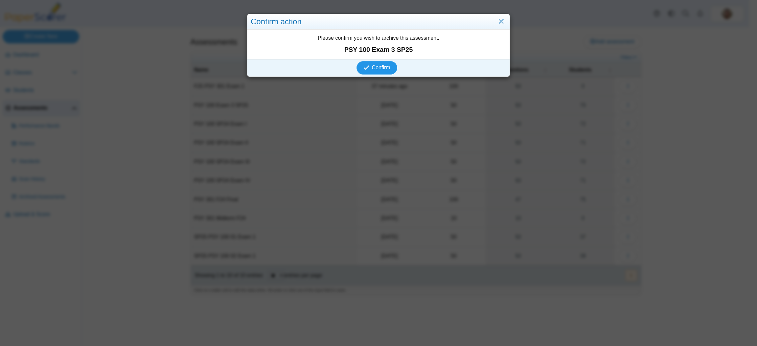
click at [372, 68] on span "Confirm" at bounding box center [381, 68] width 18 height 6
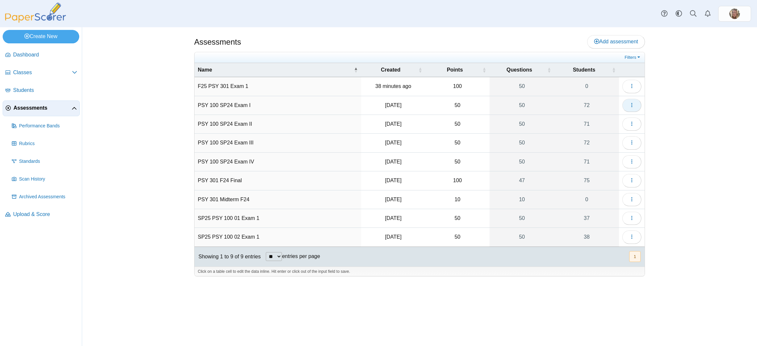
click at [633, 105] on icon "button" at bounding box center [631, 105] width 5 height 5
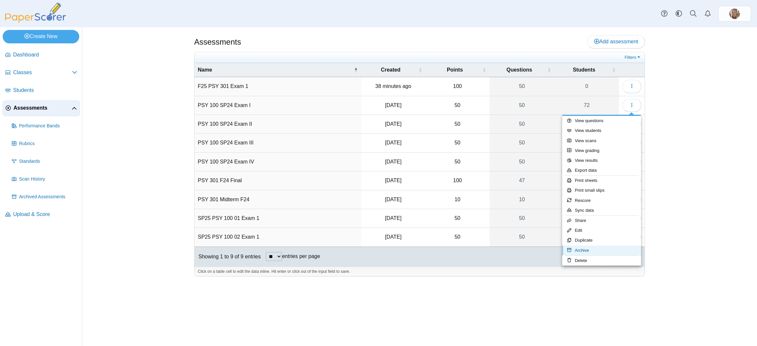
click at [589, 250] on link "Archive" at bounding box center [601, 251] width 79 height 10
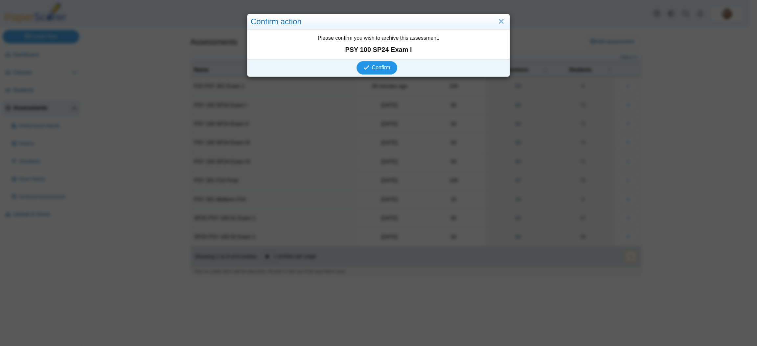
click at [372, 65] on span "Confirm" at bounding box center [381, 68] width 18 height 6
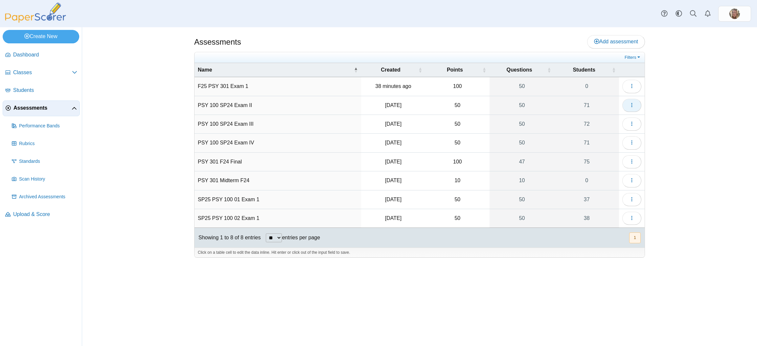
click at [635, 105] on button "button" at bounding box center [632, 105] width 19 height 13
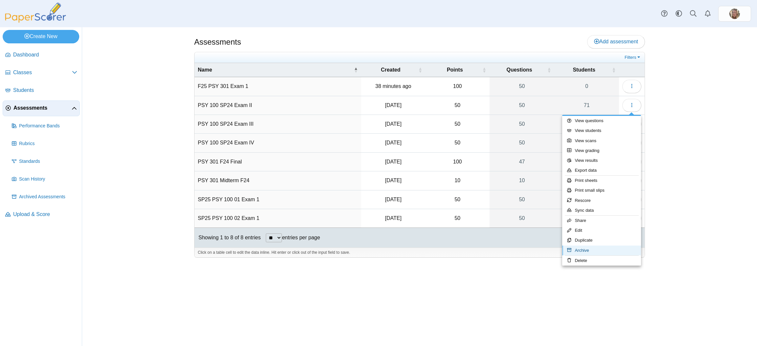
click at [590, 252] on link "Archive" at bounding box center [601, 251] width 79 height 10
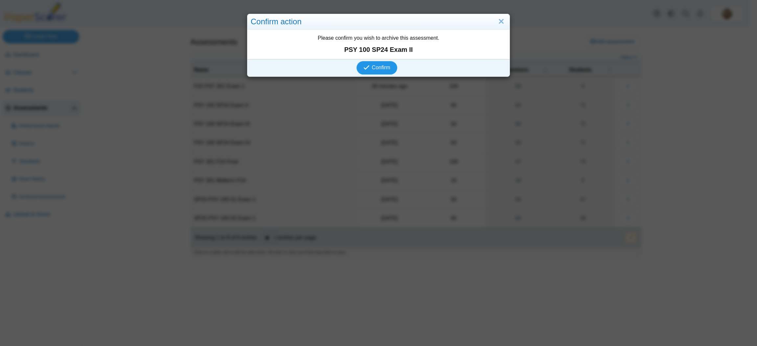
click at [382, 66] on span "Confirm" at bounding box center [381, 68] width 18 height 6
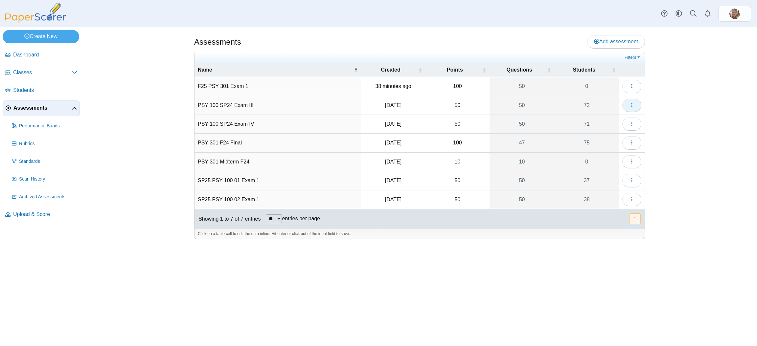
click at [629, 104] on icon "button" at bounding box center [631, 105] width 5 height 5
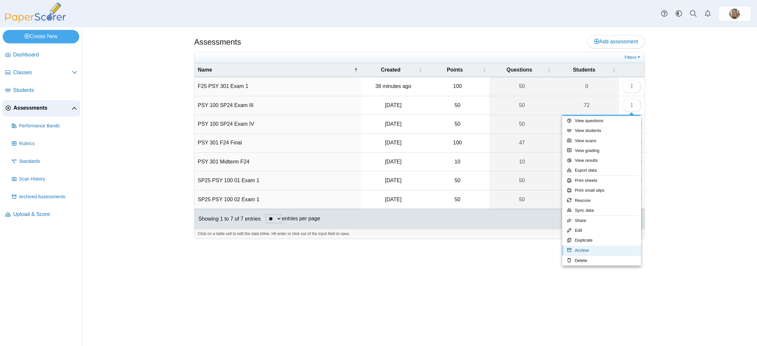
click at [591, 251] on link "Archive" at bounding box center [601, 251] width 79 height 10
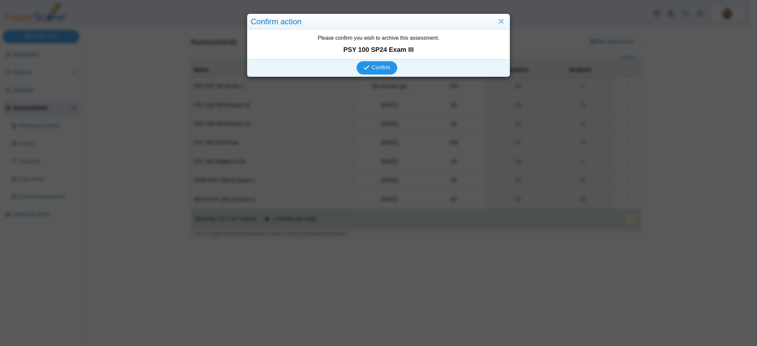
click at [379, 65] on span "Confirm" at bounding box center [381, 68] width 18 height 6
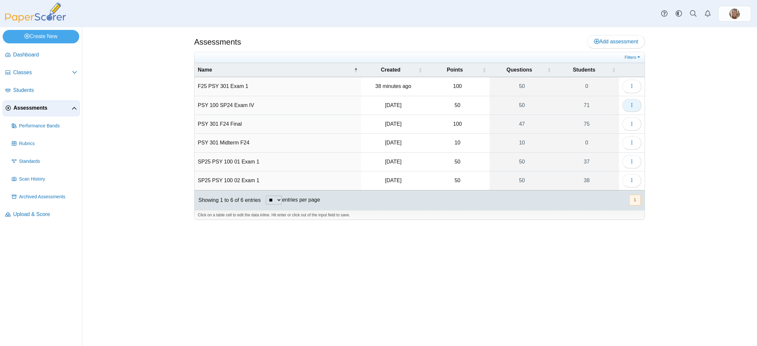
click at [630, 103] on icon "button" at bounding box center [631, 106] width 5 height 6
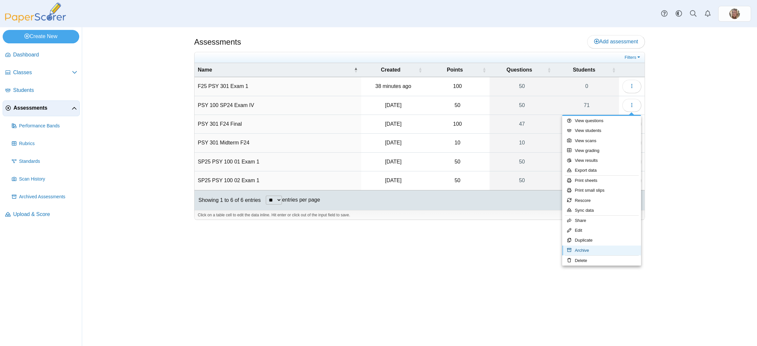
click at [592, 248] on link "Archive" at bounding box center [601, 251] width 79 height 10
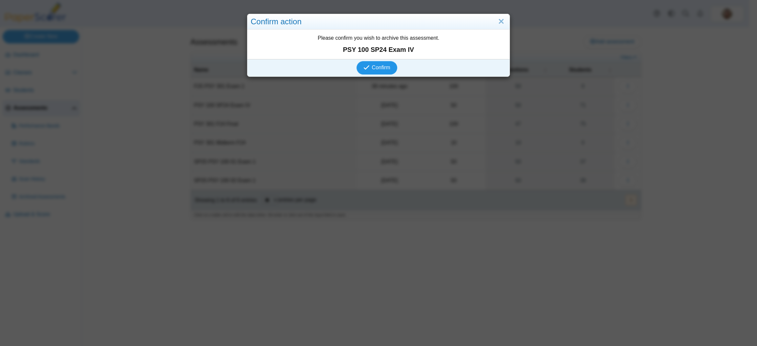
click at [375, 65] on span "Confirm" at bounding box center [381, 68] width 18 height 6
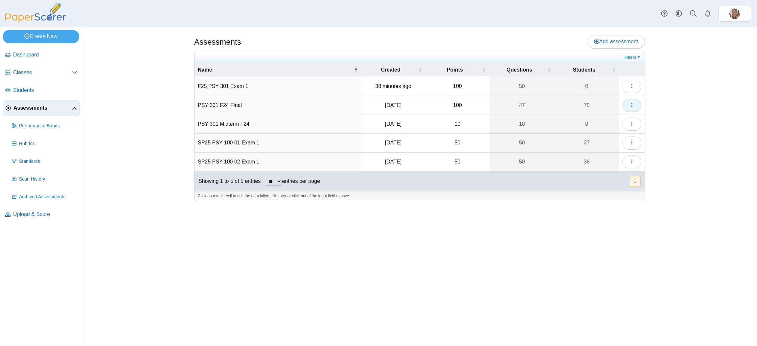
click at [632, 105] on icon "button" at bounding box center [631, 105] width 5 height 5
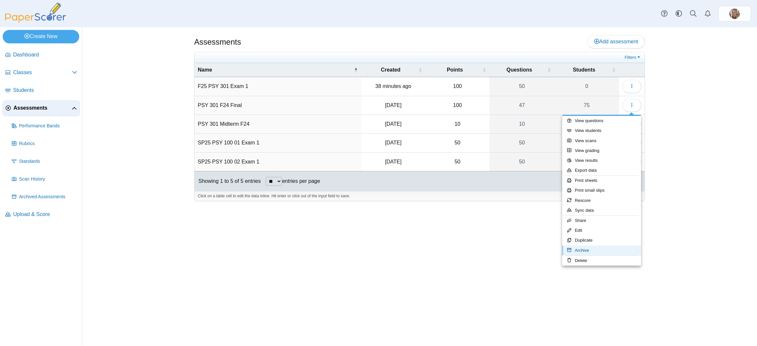
click at [591, 252] on link "Archive" at bounding box center [601, 251] width 79 height 10
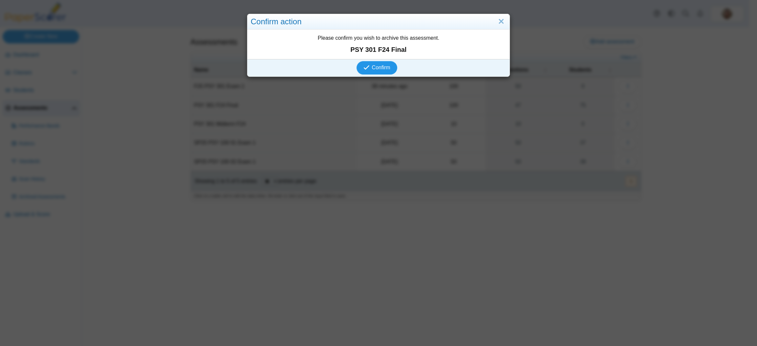
click at [371, 64] on button "Confirm" at bounding box center [377, 67] width 40 height 13
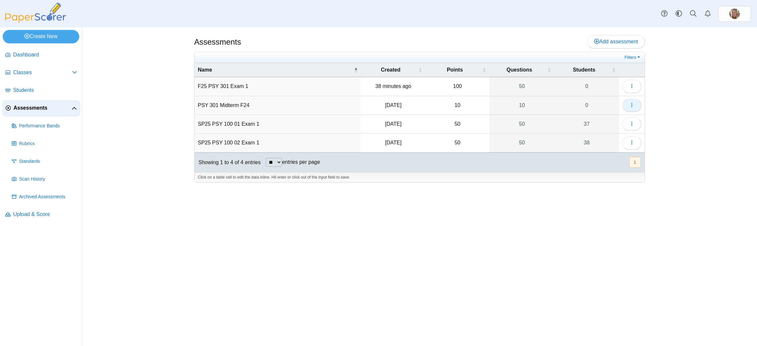
click at [632, 105] on icon "button" at bounding box center [631, 105] width 5 height 5
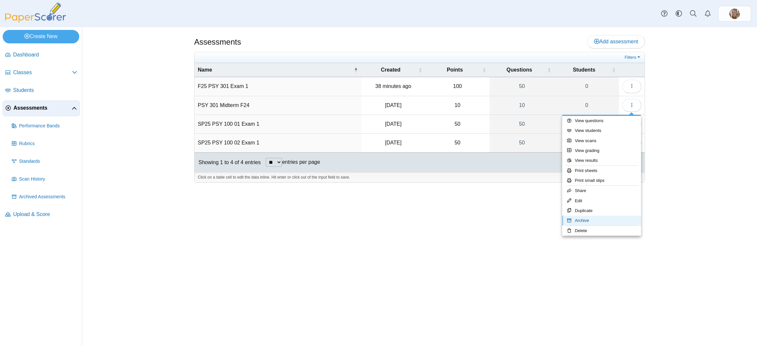
click at [599, 221] on link "Archive" at bounding box center [601, 221] width 79 height 10
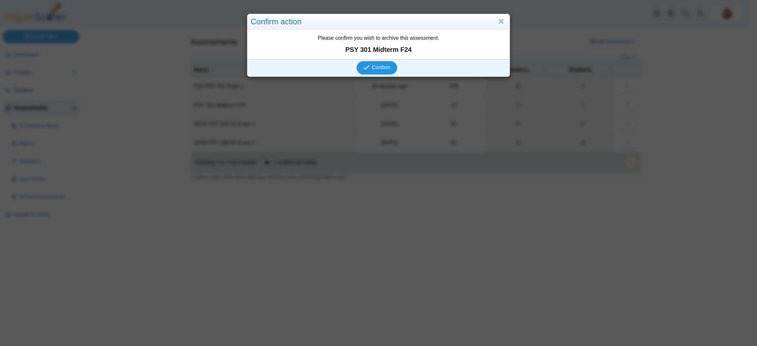
click at [372, 66] on span "Confirm" at bounding box center [381, 68] width 18 height 6
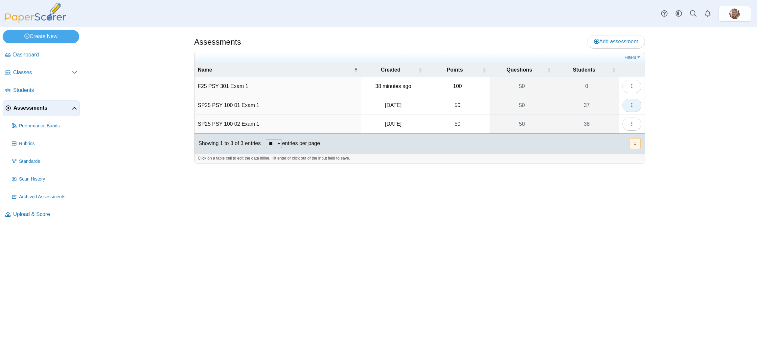
click at [631, 107] on use "button" at bounding box center [631, 105] width 1 height 4
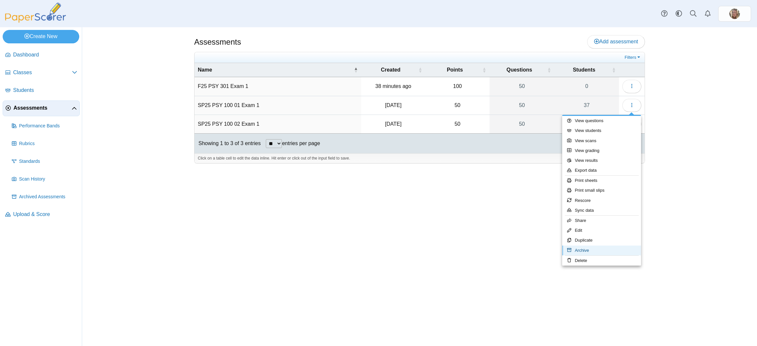
click at [589, 251] on link "Archive" at bounding box center [601, 251] width 79 height 10
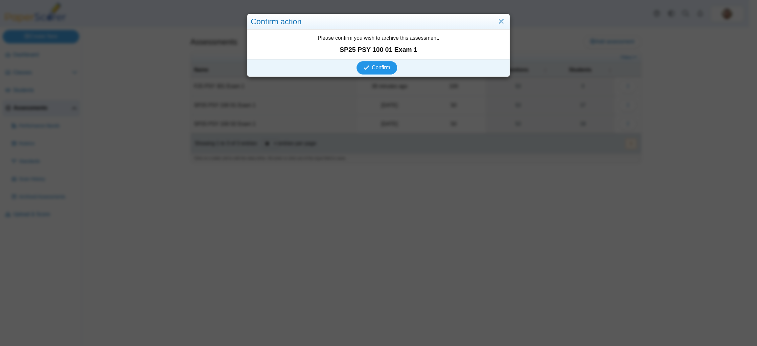
click at [381, 65] on span "Confirm" at bounding box center [381, 68] width 18 height 6
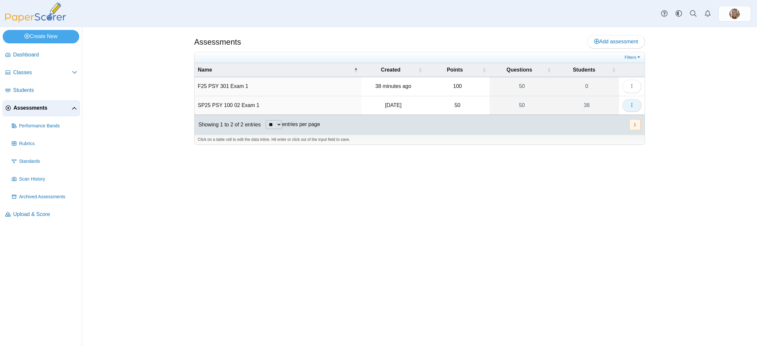
click at [630, 106] on icon "button" at bounding box center [631, 105] width 5 height 5
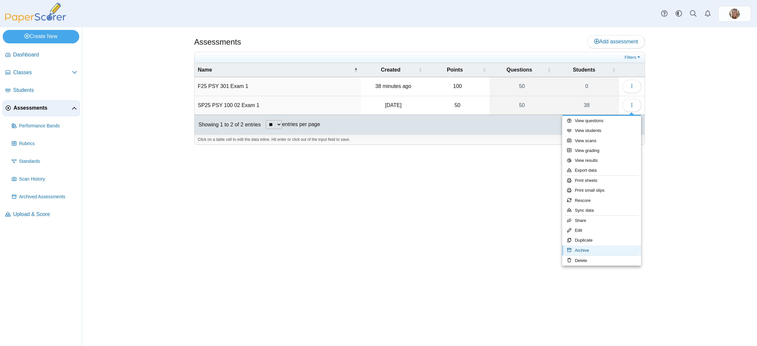
click at [590, 250] on link "Archive" at bounding box center [601, 251] width 79 height 10
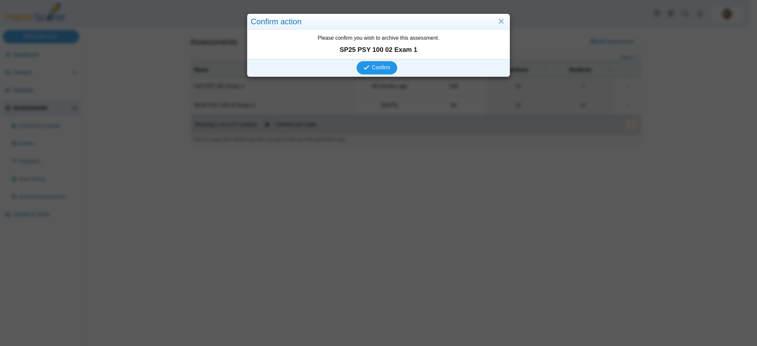
click at [384, 70] on span "Confirm" at bounding box center [381, 68] width 18 height 6
